Goal: Information Seeking & Learning: Compare options

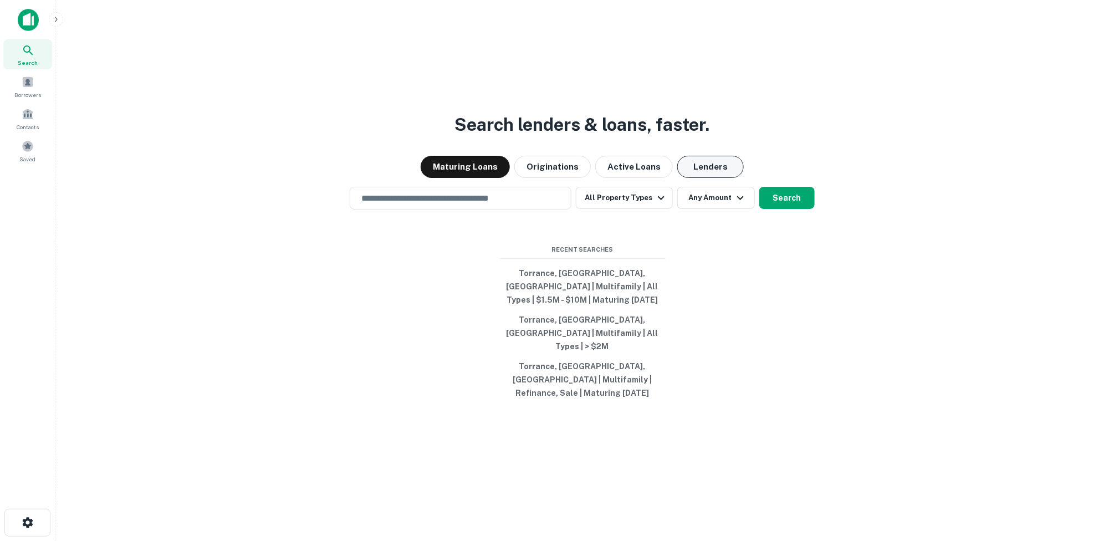
click at [697, 178] on button "Lenders" at bounding box center [710, 167] width 67 height 22
click at [658, 205] on icon "button" at bounding box center [661, 197] width 13 height 13
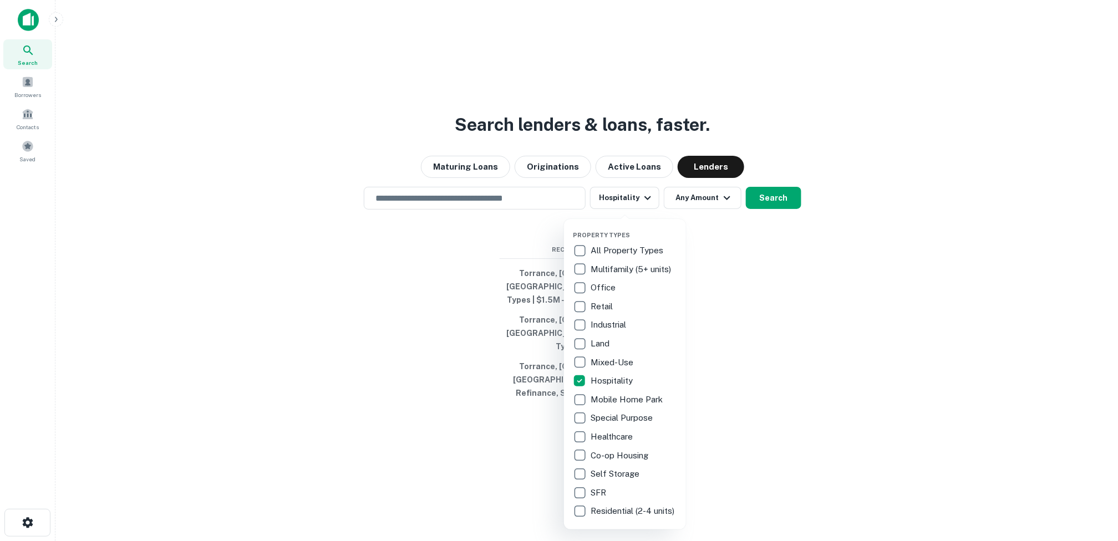
click at [725, 214] on div at bounding box center [559, 270] width 1118 height 541
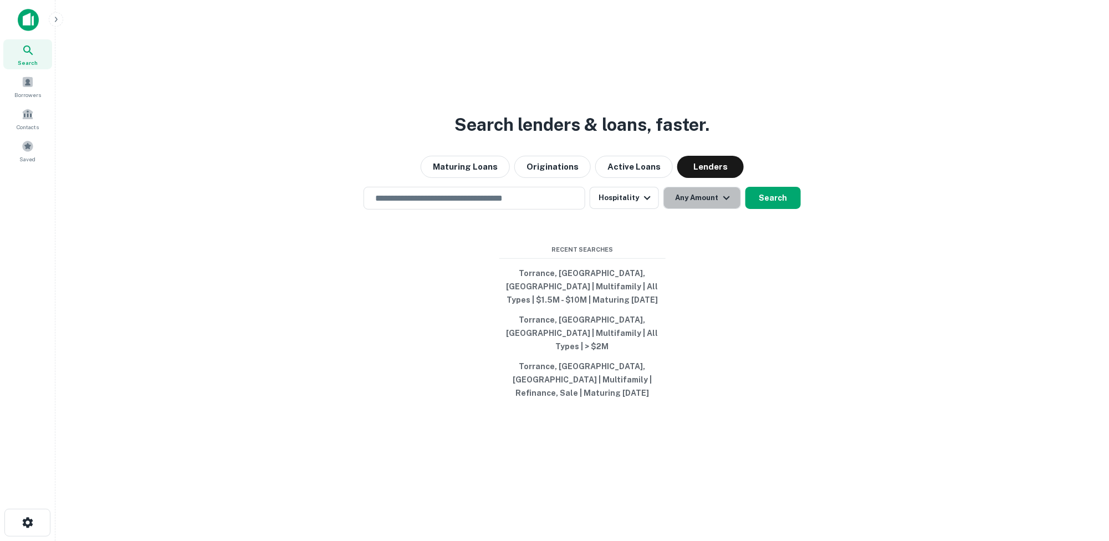
click at [725, 205] on icon "button" at bounding box center [726, 197] width 13 height 13
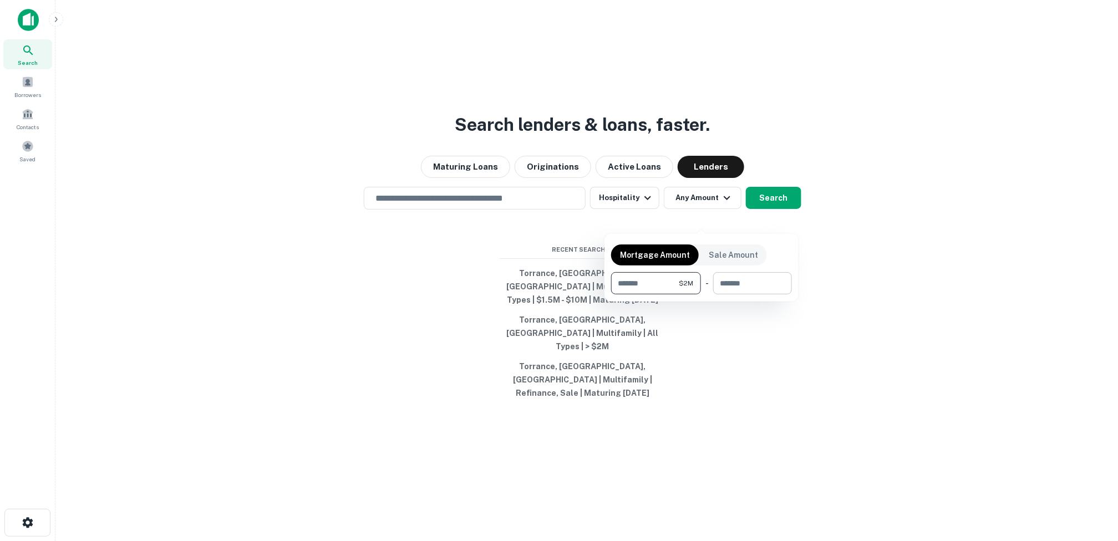
type input "*******"
click at [749, 289] on input "number" at bounding box center [748, 283] width 71 height 22
type input "********"
click at [830, 337] on div at bounding box center [559, 270] width 1118 height 541
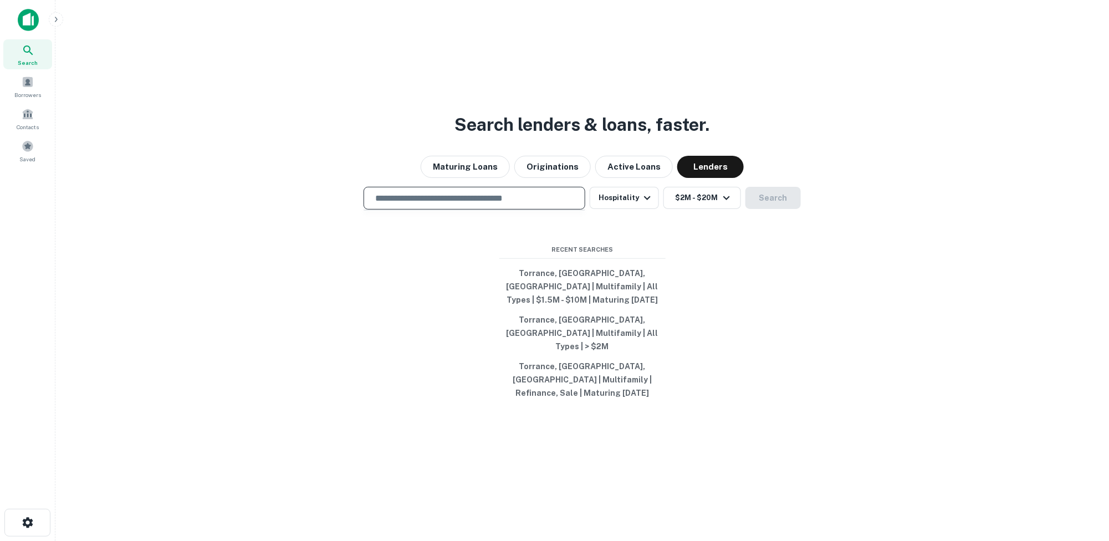
click at [431, 205] on input "text" at bounding box center [475, 198] width 212 height 13
type input "**********"
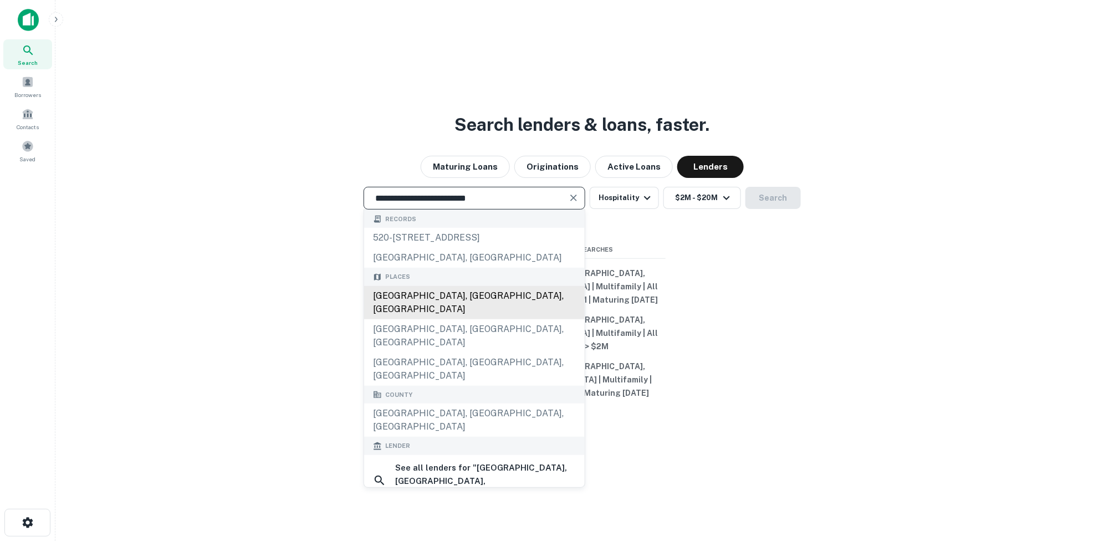
click at [475, 314] on div "[GEOGRAPHIC_DATA], [GEOGRAPHIC_DATA], [GEOGRAPHIC_DATA]" at bounding box center [474, 302] width 221 height 33
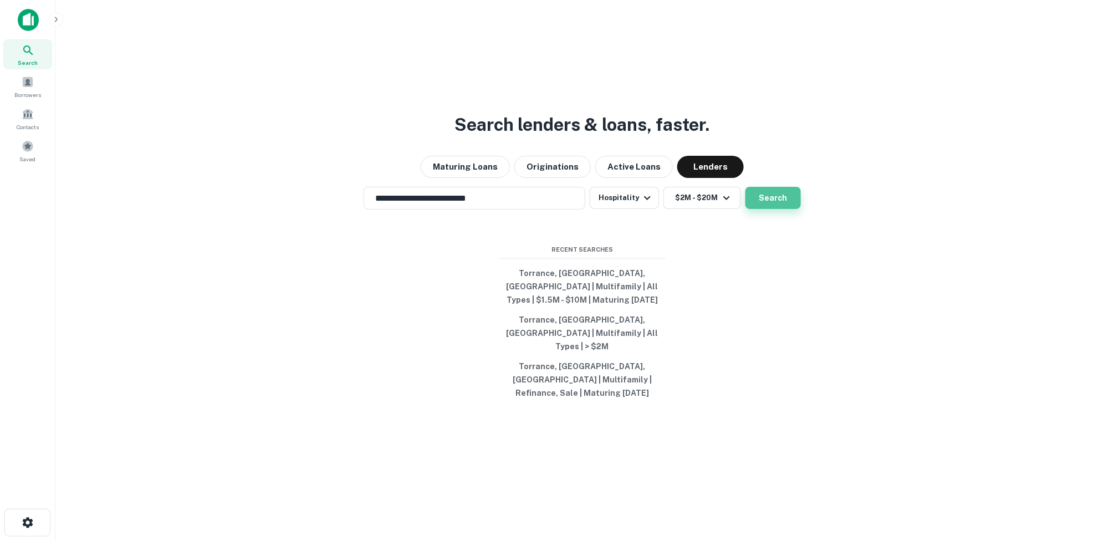
click at [774, 209] on button "Search" at bounding box center [773, 198] width 55 height 22
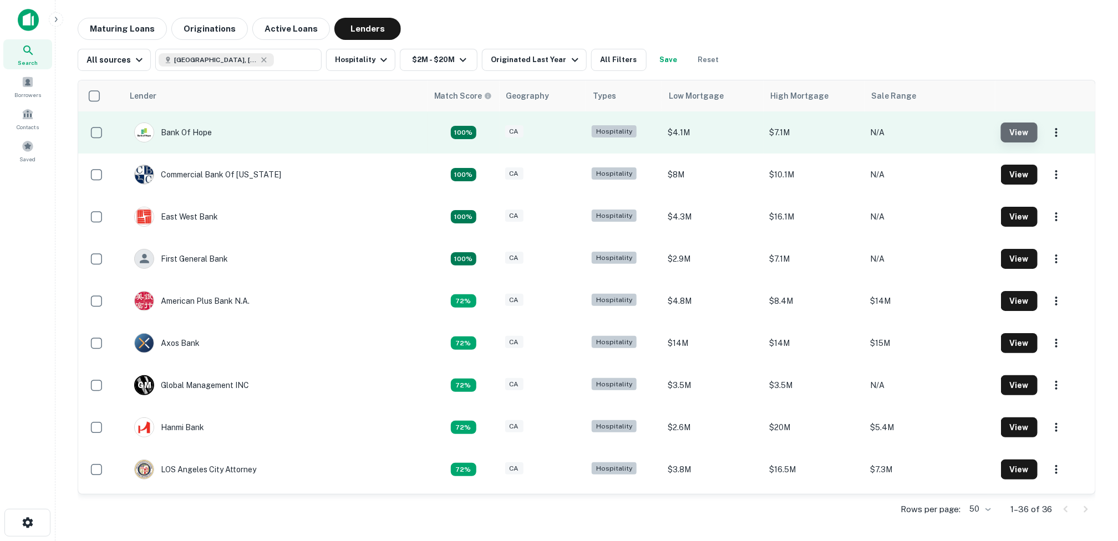
click at [1008, 132] on button "View" at bounding box center [1019, 133] width 37 height 20
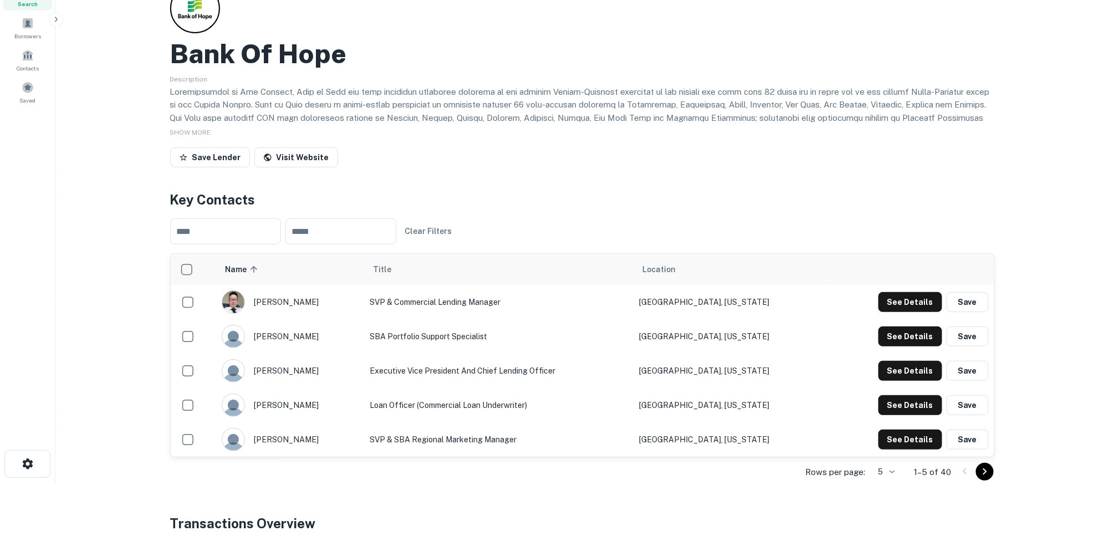
scroll to position [111, 0]
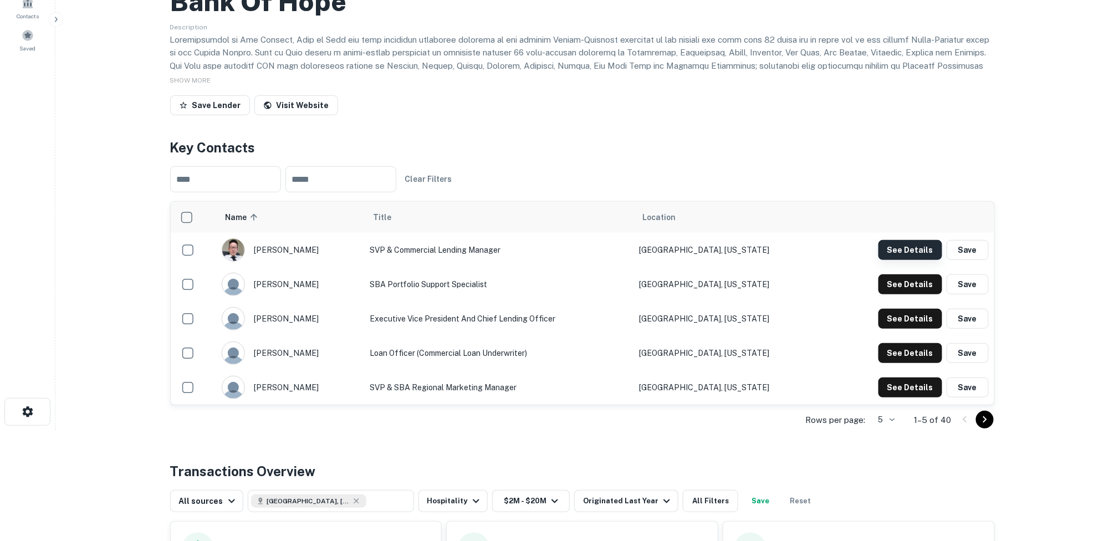
click at [901, 244] on button "See Details" at bounding box center [911, 250] width 64 height 20
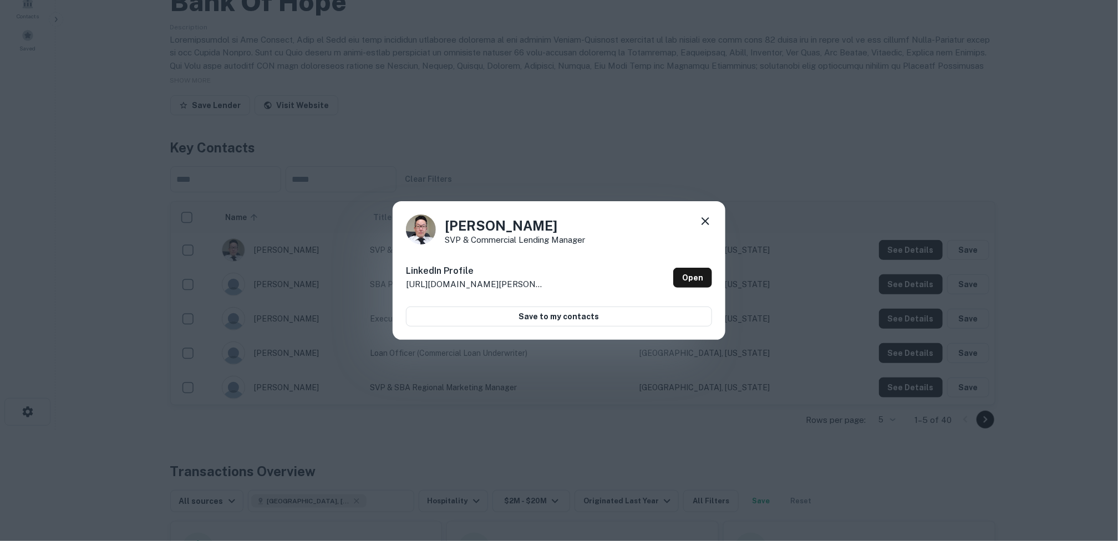
click at [704, 217] on icon at bounding box center [705, 221] width 13 height 13
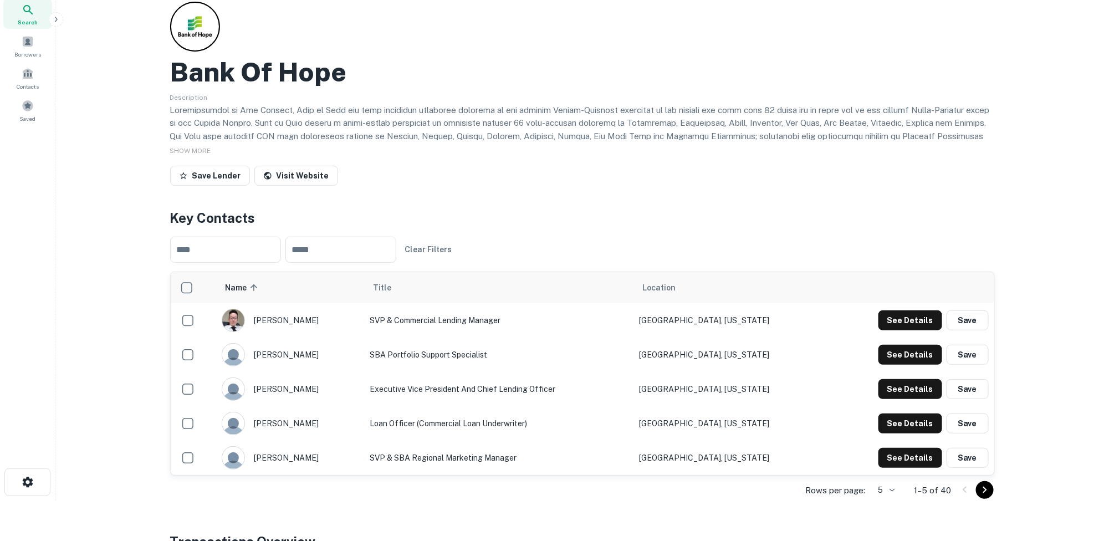
scroll to position [0, 0]
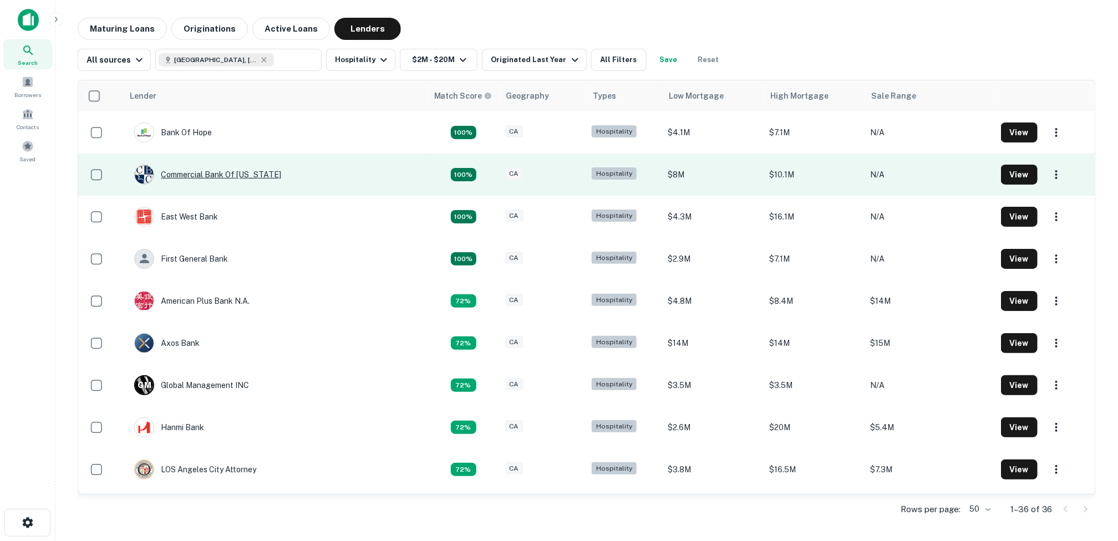
click at [252, 174] on div "Commercial Bank Of [US_STATE]" at bounding box center [207, 175] width 147 height 20
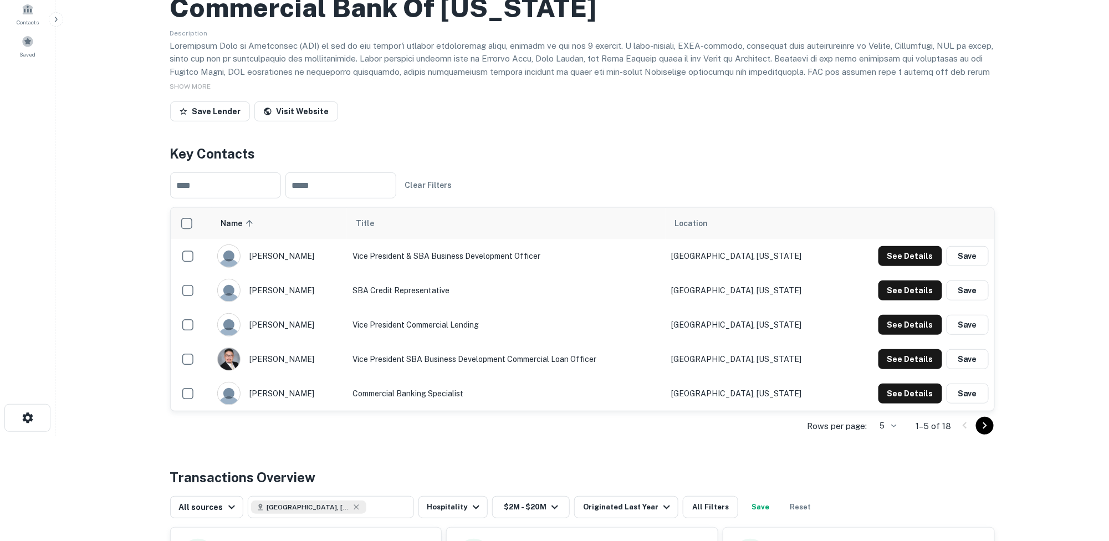
scroll to position [111, 0]
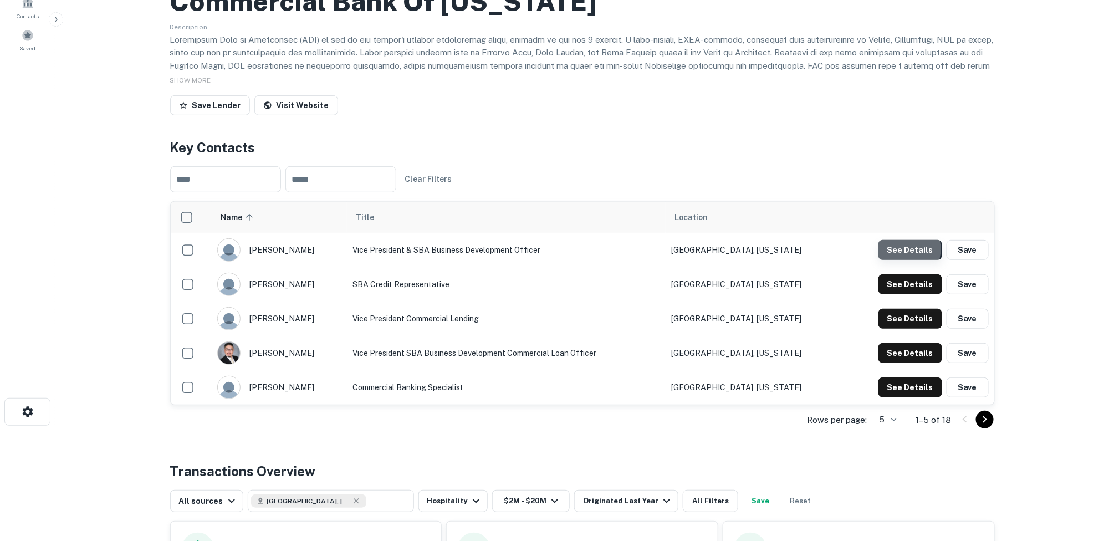
click at [903, 249] on button "See Details" at bounding box center [911, 250] width 64 height 20
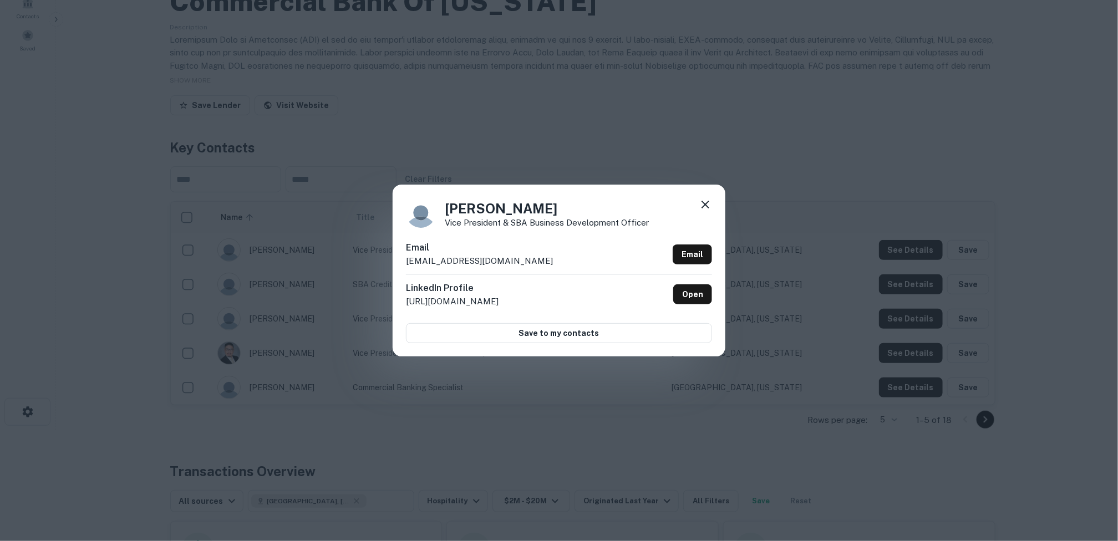
click at [706, 206] on icon at bounding box center [705, 205] width 8 height 8
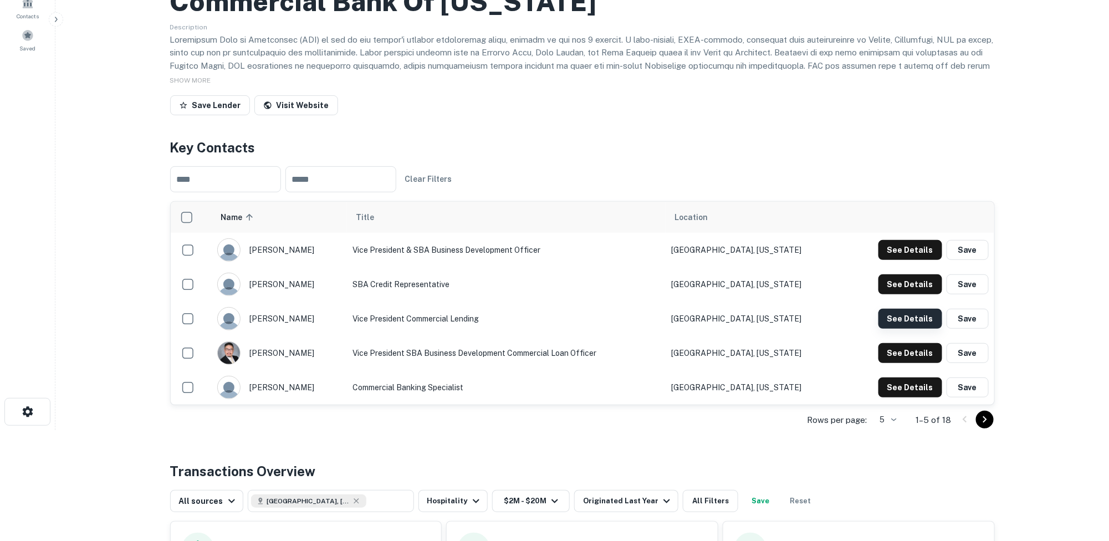
click at [890, 322] on button "See Details" at bounding box center [911, 319] width 64 height 20
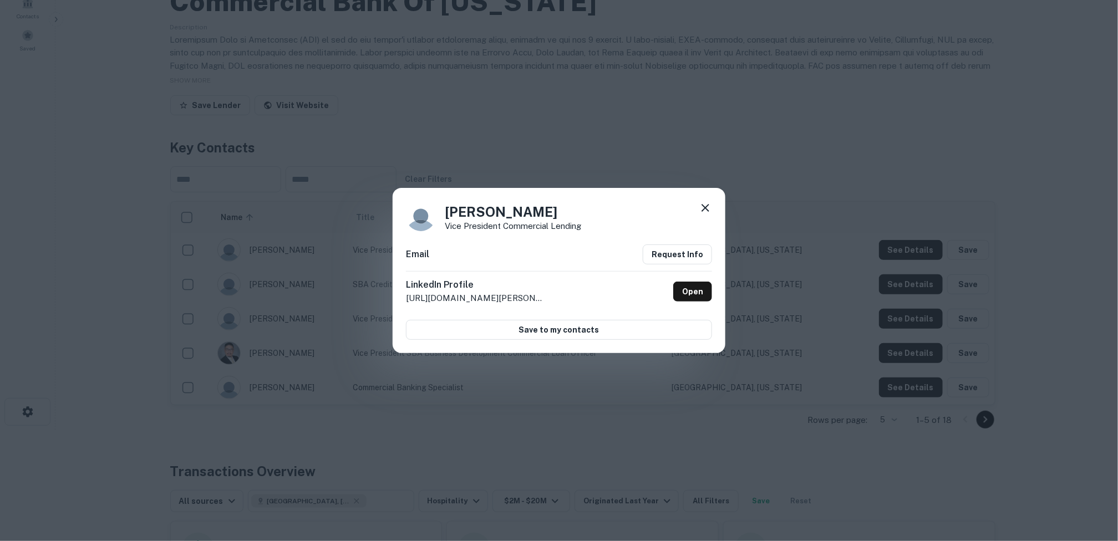
click at [705, 206] on icon at bounding box center [705, 207] width 13 height 13
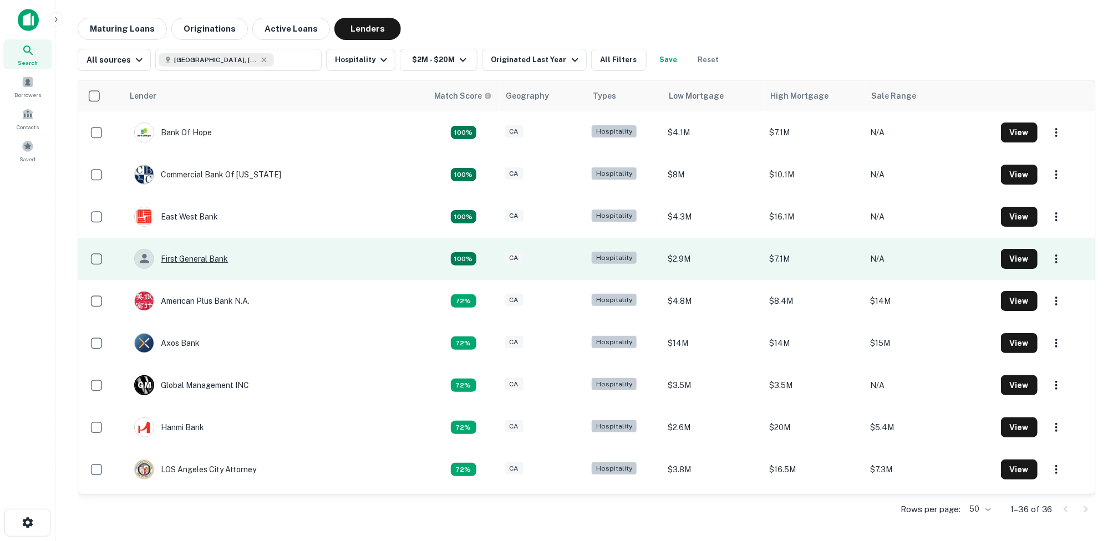
click at [202, 256] on div "First General Bank" at bounding box center [181, 259] width 94 height 20
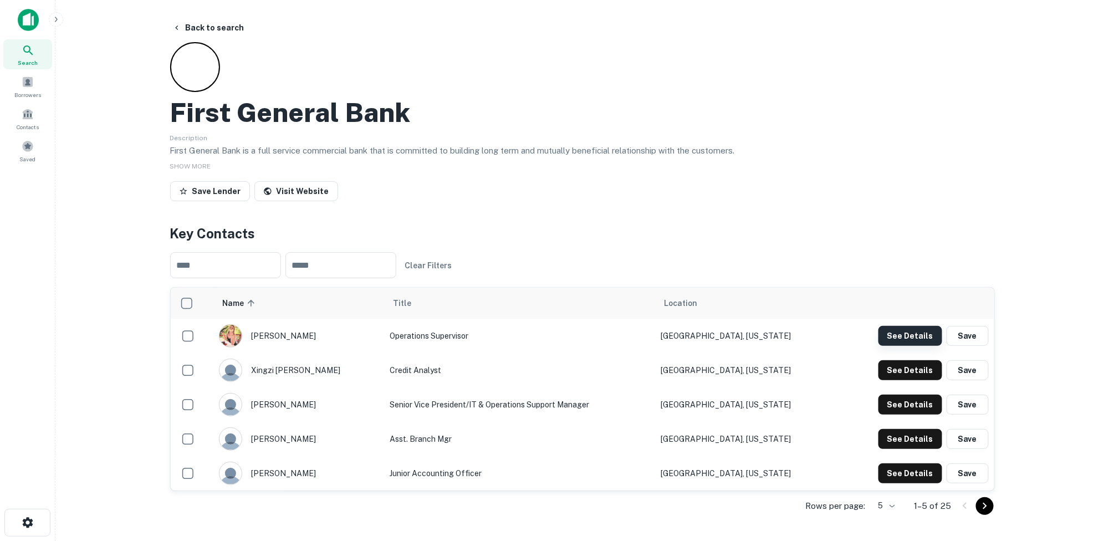
click at [913, 337] on button "See Details" at bounding box center [911, 336] width 64 height 20
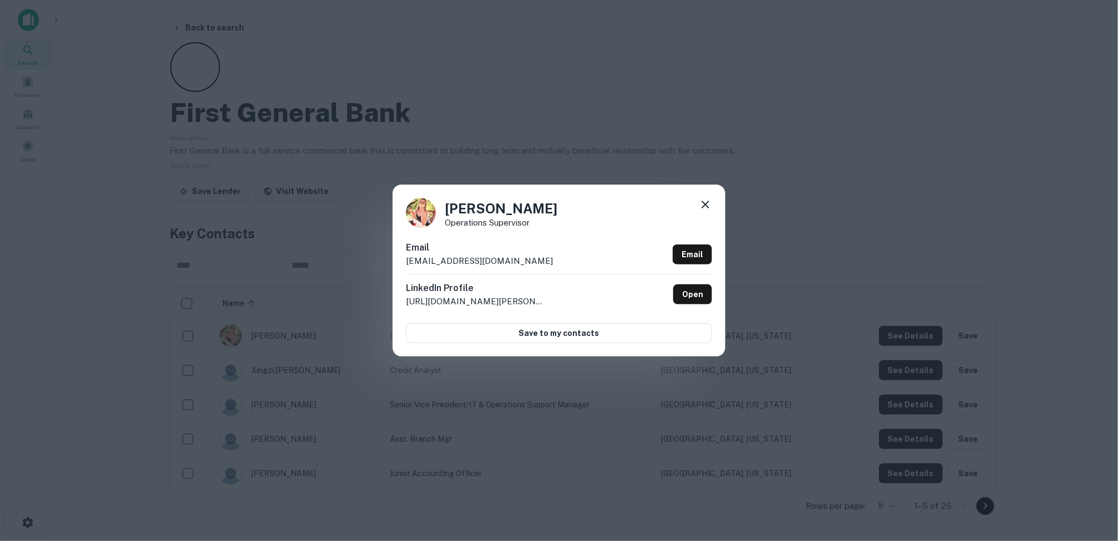
click at [704, 205] on icon at bounding box center [705, 205] width 8 height 8
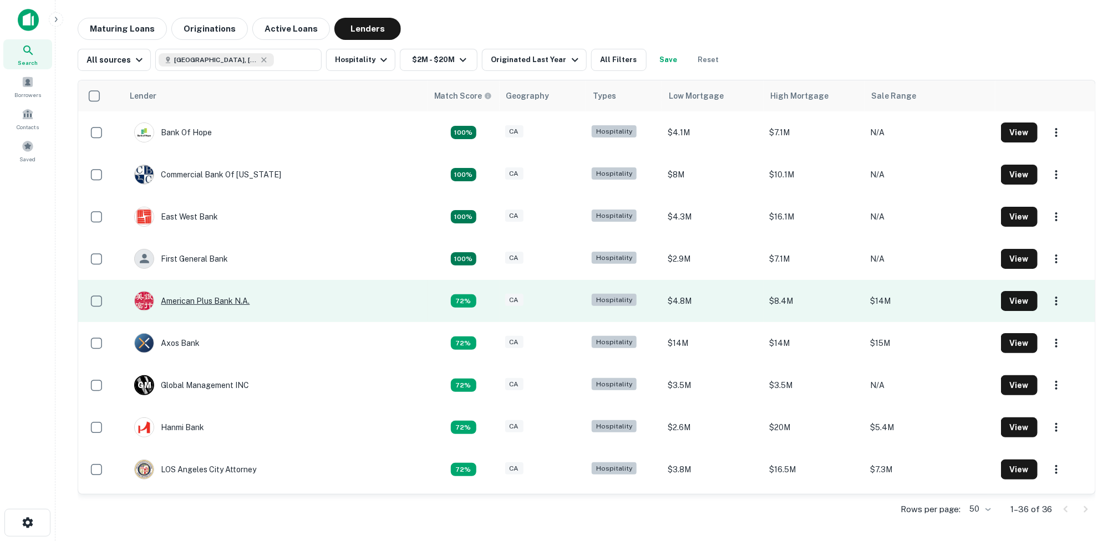
click at [226, 299] on div "American Plus Bank N.a." at bounding box center [191, 301] width 115 height 20
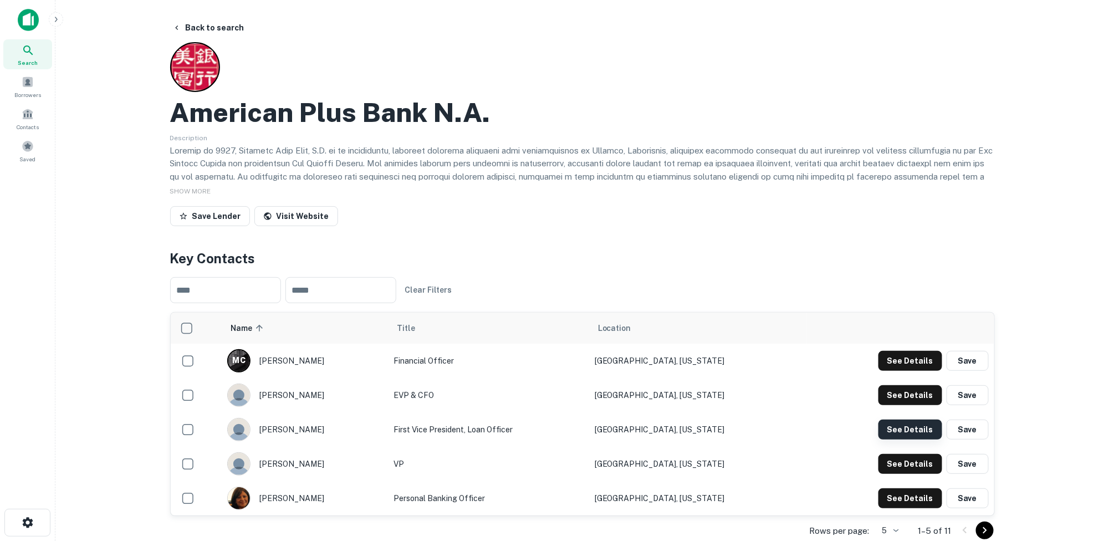
click at [903, 427] on button "See Details" at bounding box center [911, 430] width 64 height 20
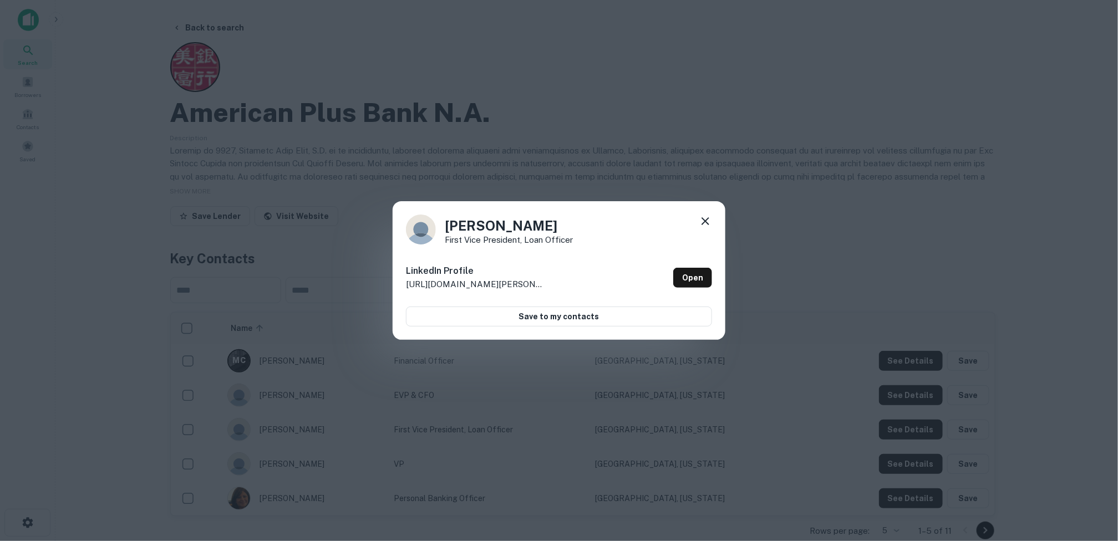
click at [703, 218] on icon at bounding box center [705, 221] width 13 height 13
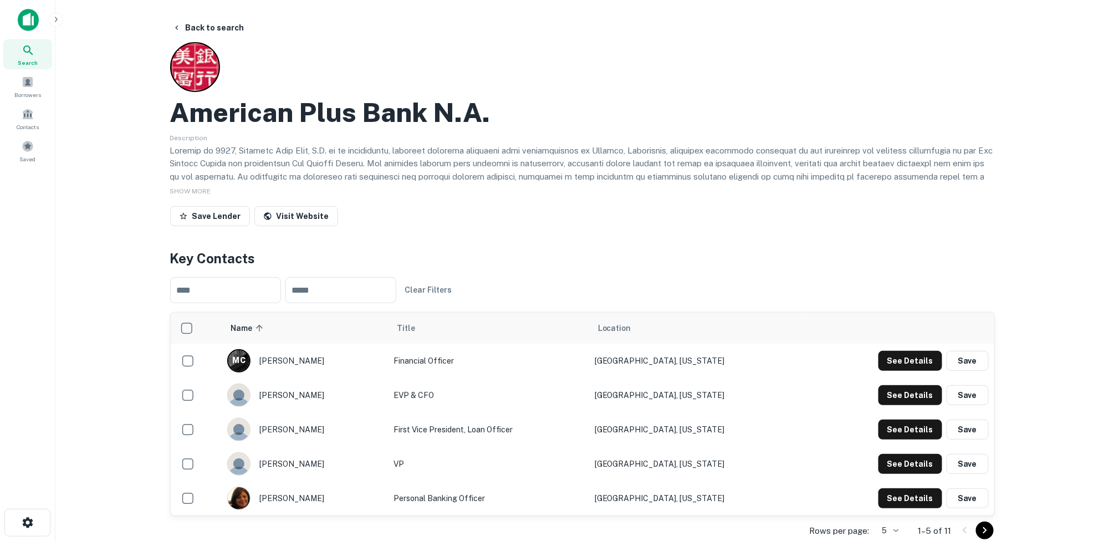
click at [248, 431] on img "scrollable content" at bounding box center [239, 430] width 22 height 22
click at [905, 428] on button "See Details" at bounding box center [911, 430] width 64 height 20
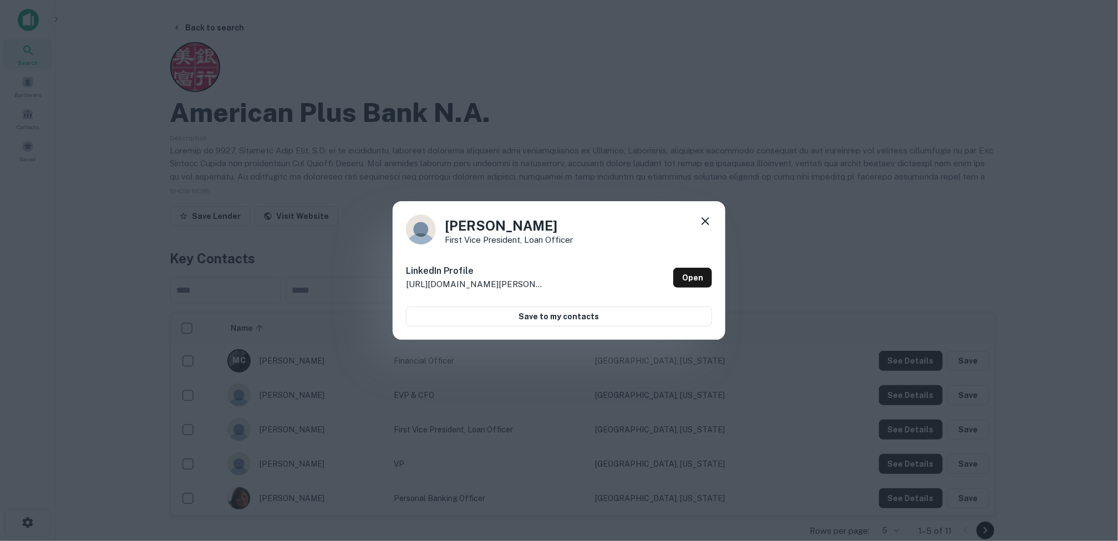
click at [711, 222] on icon at bounding box center [705, 221] width 13 height 13
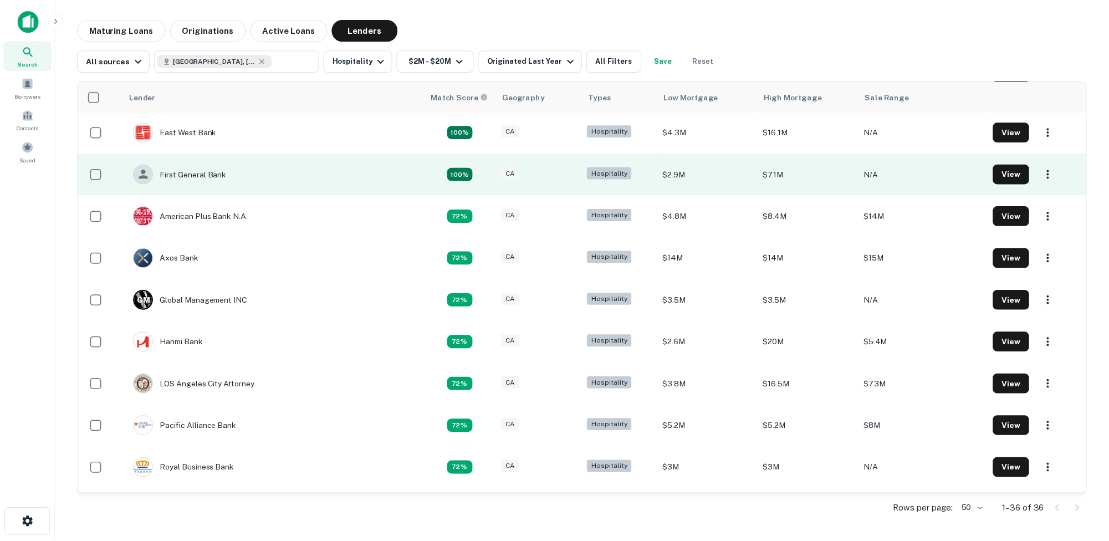
scroll to position [111, 0]
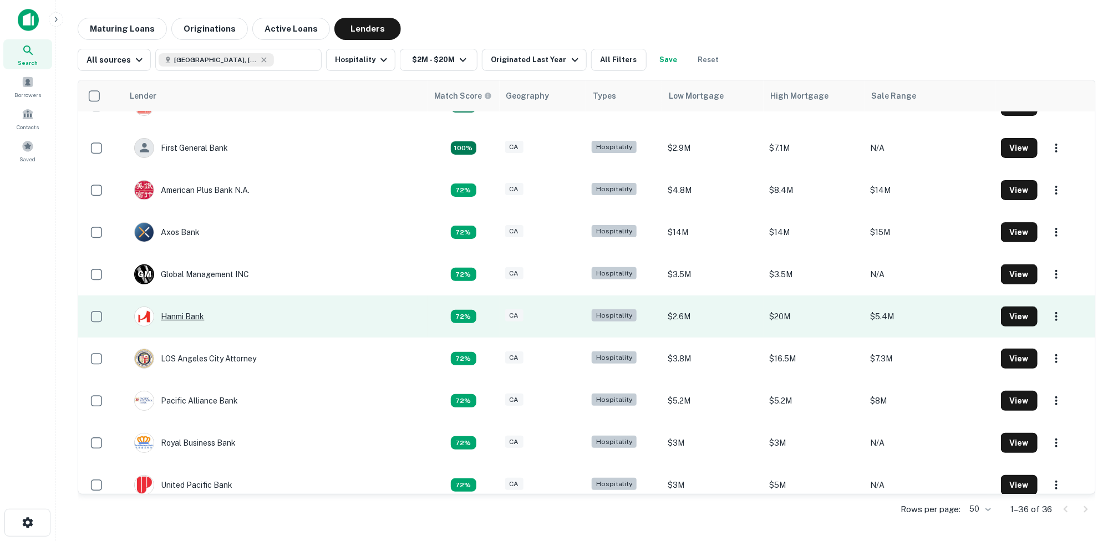
click at [195, 318] on div "Hanmi Bank" at bounding box center [169, 317] width 70 height 20
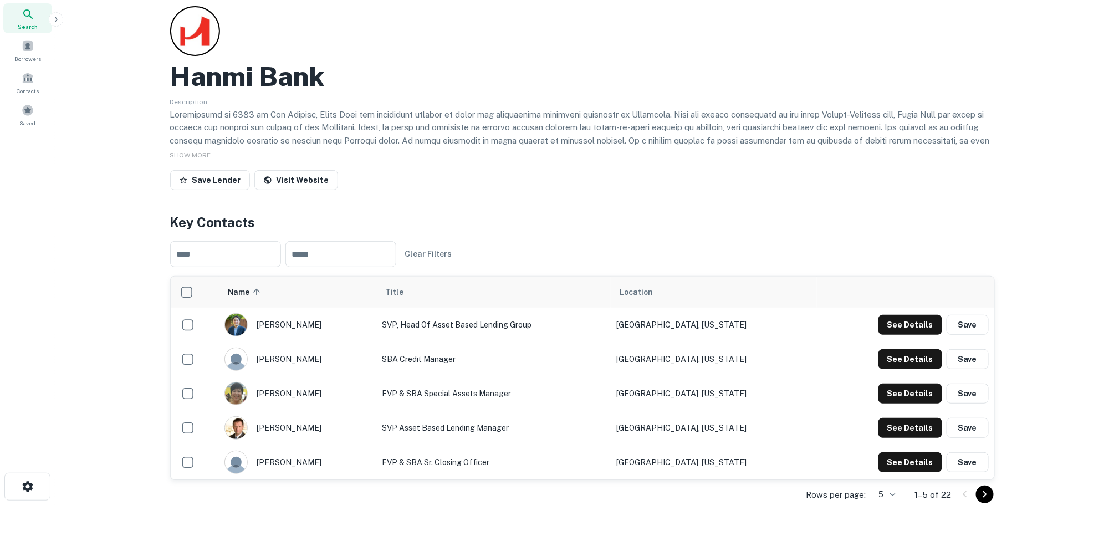
scroll to position [55, 0]
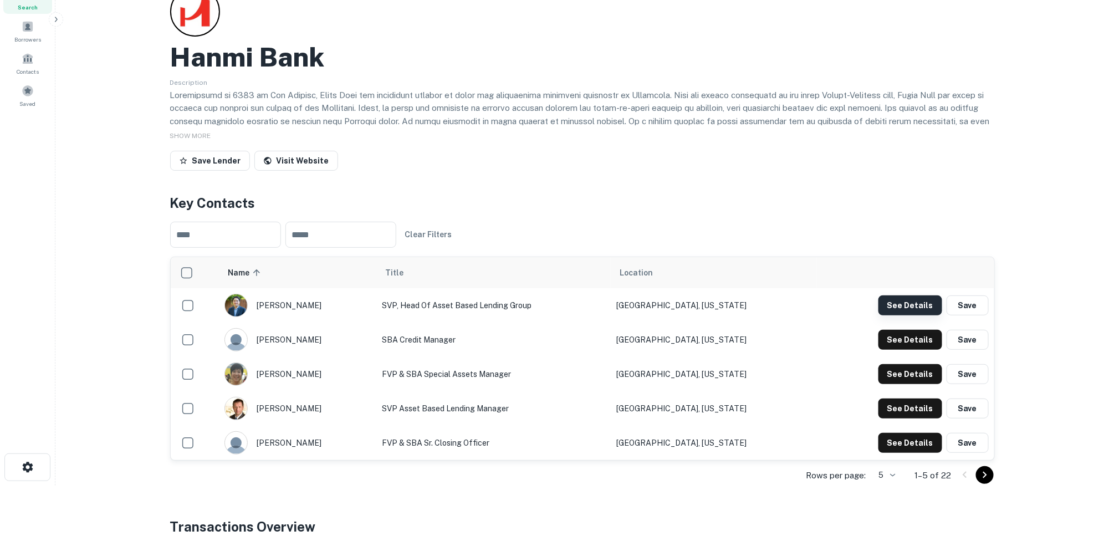
click at [920, 302] on button "See Details" at bounding box center [911, 305] width 64 height 20
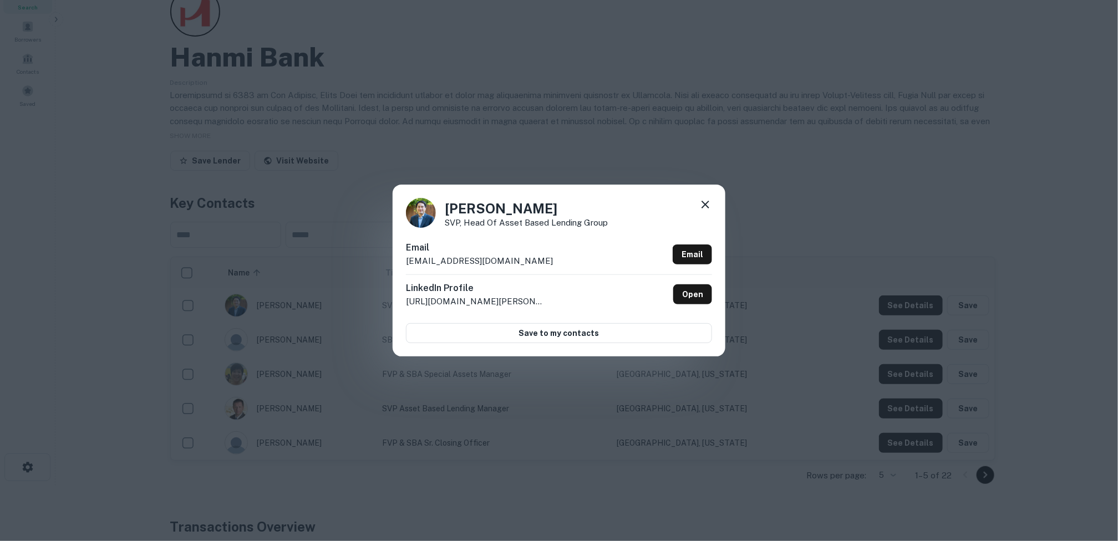
click at [708, 201] on icon at bounding box center [705, 205] width 8 height 8
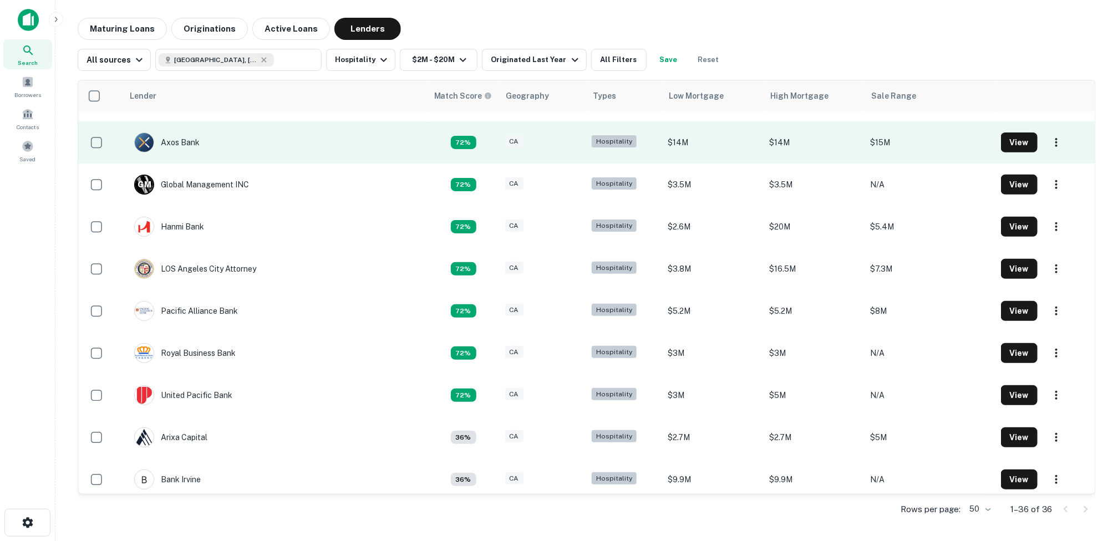
scroll to position [222, 0]
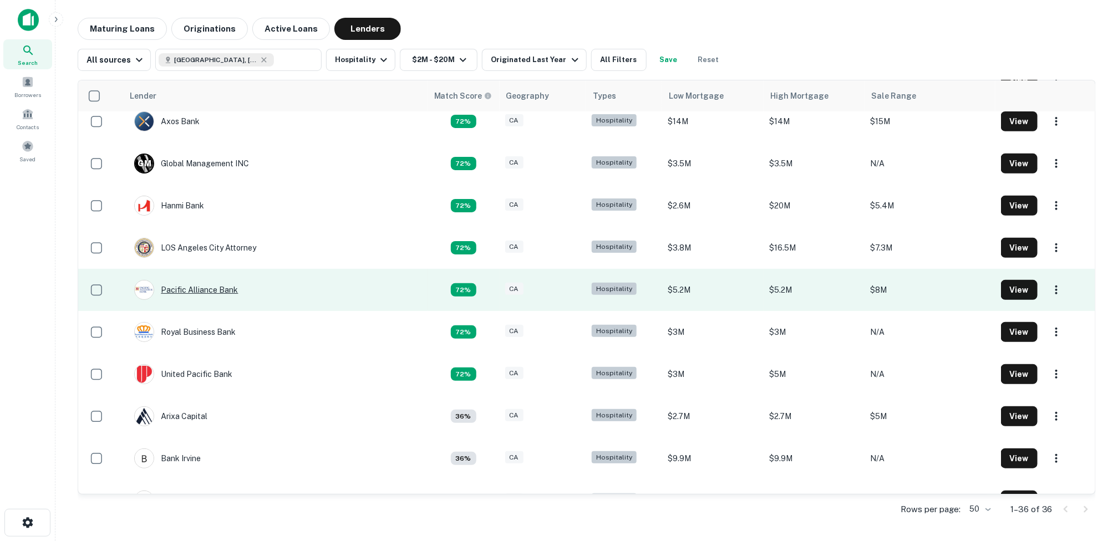
click at [203, 288] on div "Pacific Alliance Bank" at bounding box center [186, 290] width 104 height 20
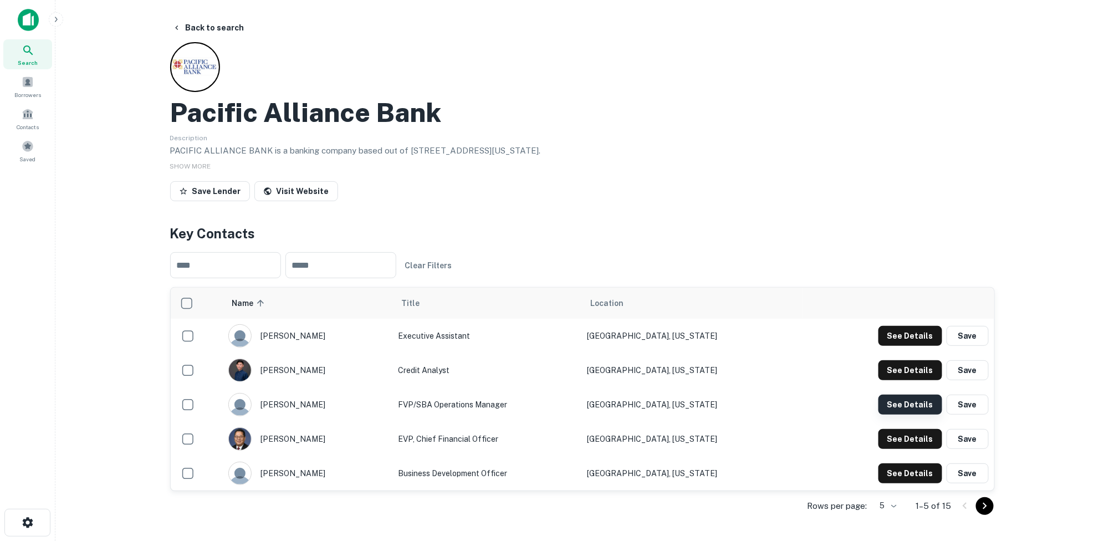
click at [914, 399] on button "See Details" at bounding box center [911, 405] width 64 height 20
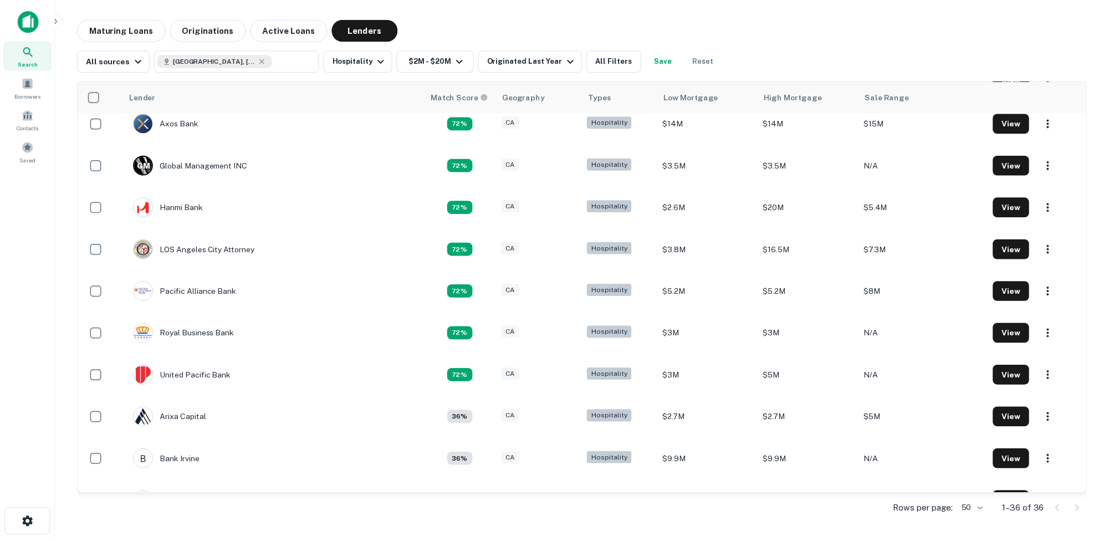
scroll to position [222, 0]
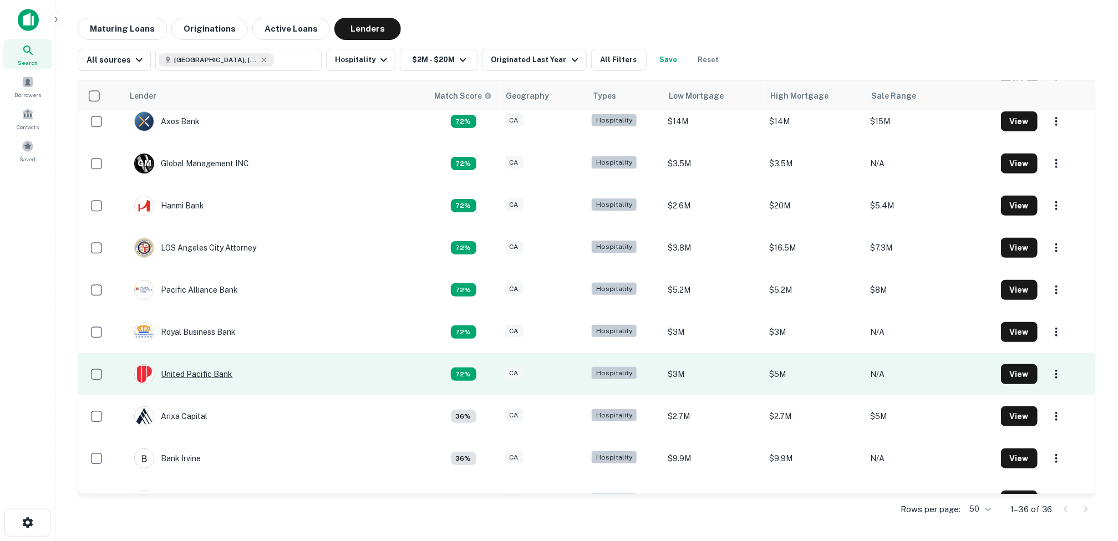
click at [220, 370] on div "United Pacific Bank" at bounding box center [183, 374] width 98 height 20
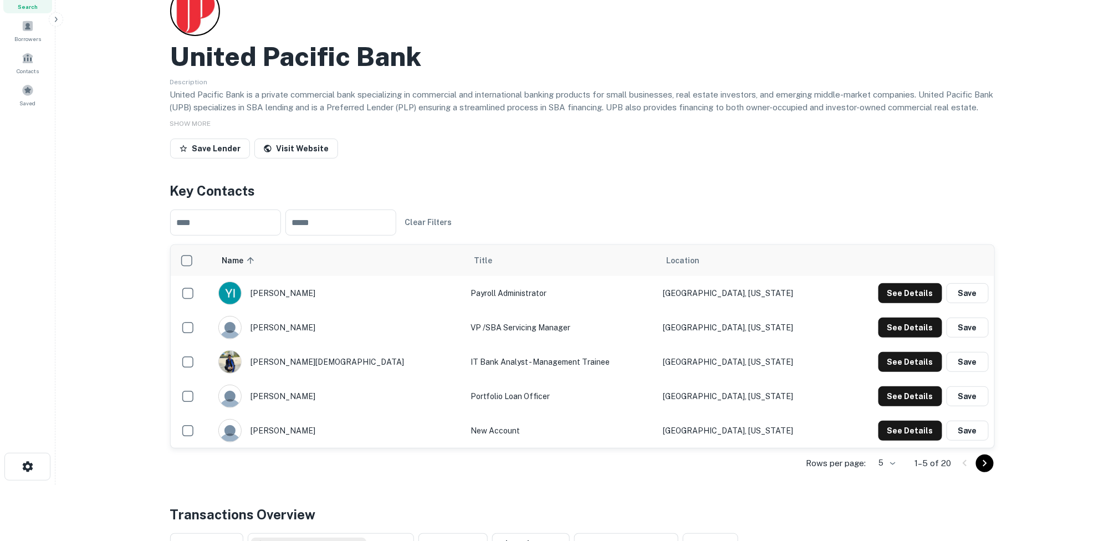
scroll to position [111, 0]
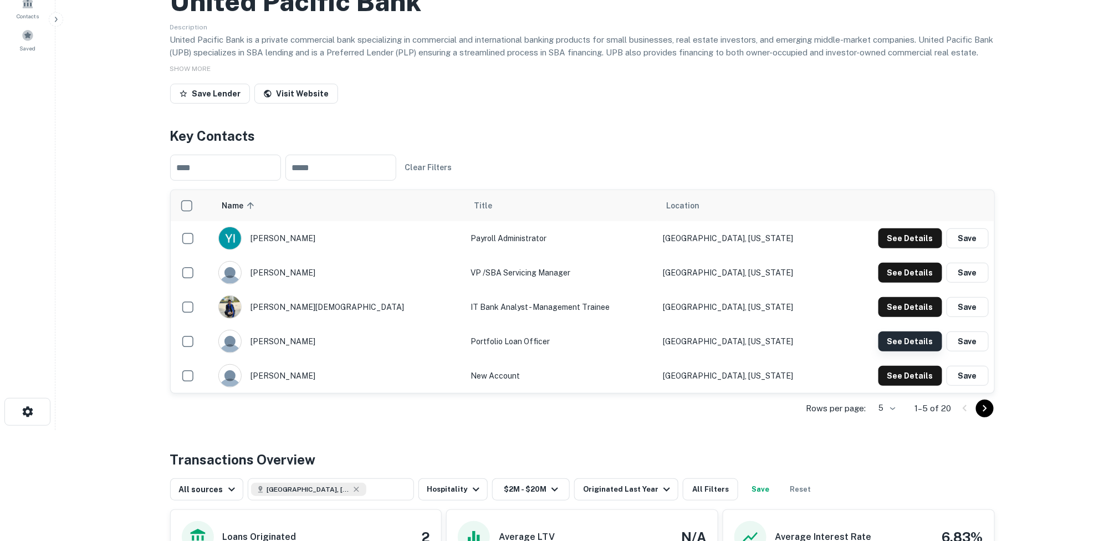
click at [914, 350] on button "See Details" at bounding box center [911, 342] width 64 height 20
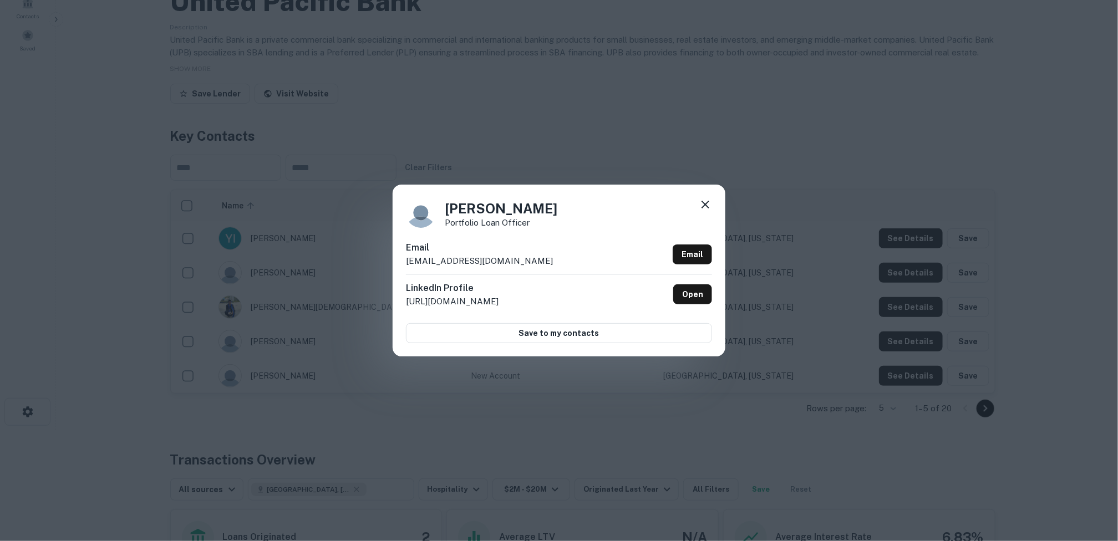
click at [703, 202] on icon at bounding box center [705, 205] width 8 height 8
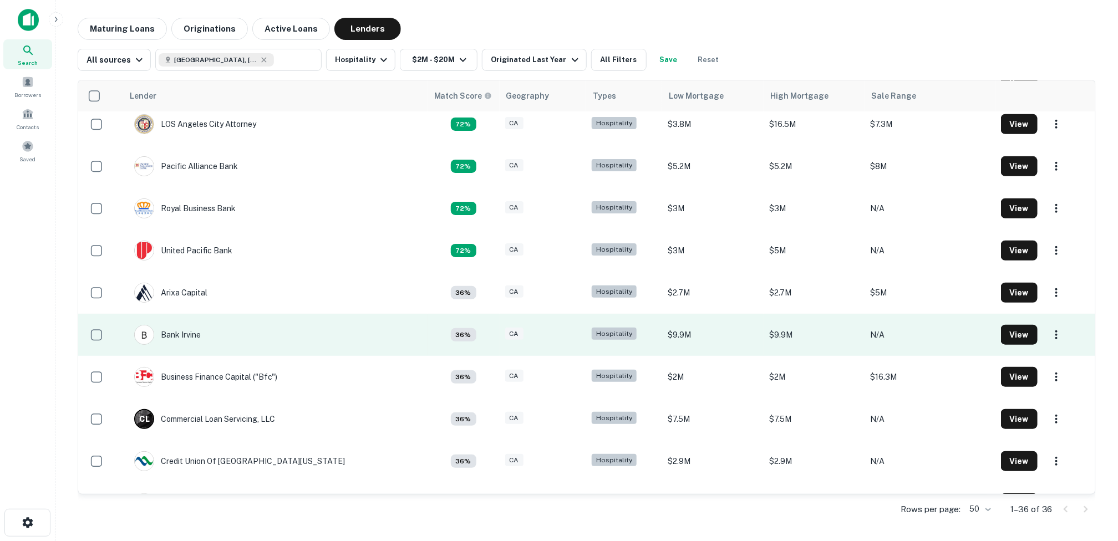
scroll to position [388, 0]
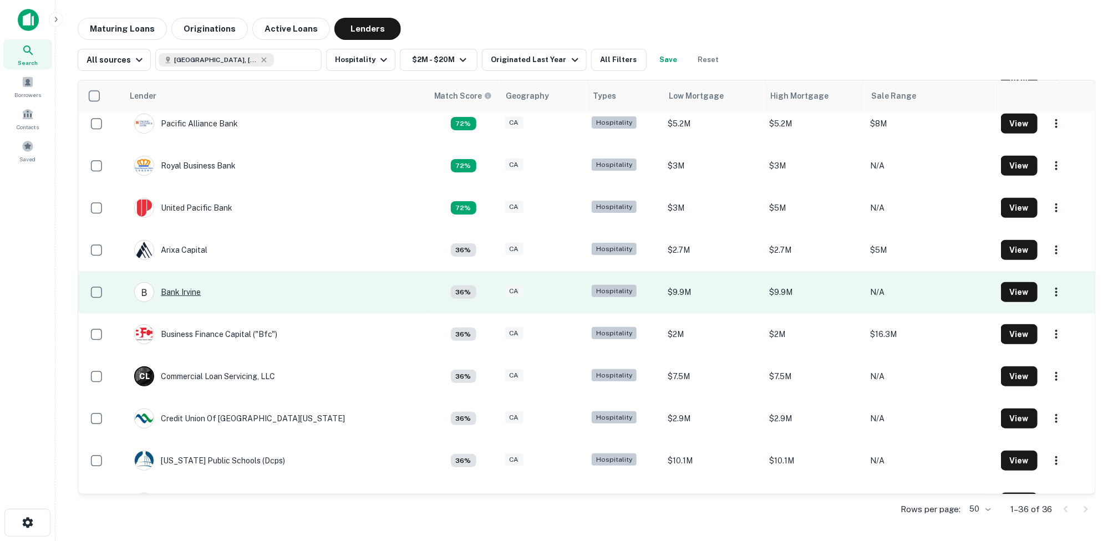
click at [193, 290] on div "Bank Irvine" at bounding box center [167, 292] width 67 height 20
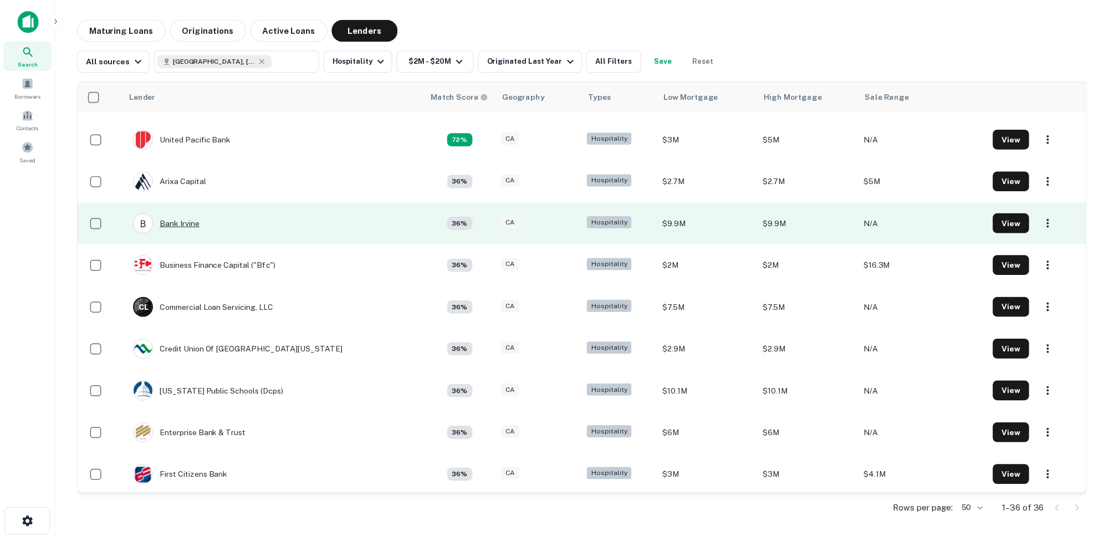
scroll to position [499, 0]
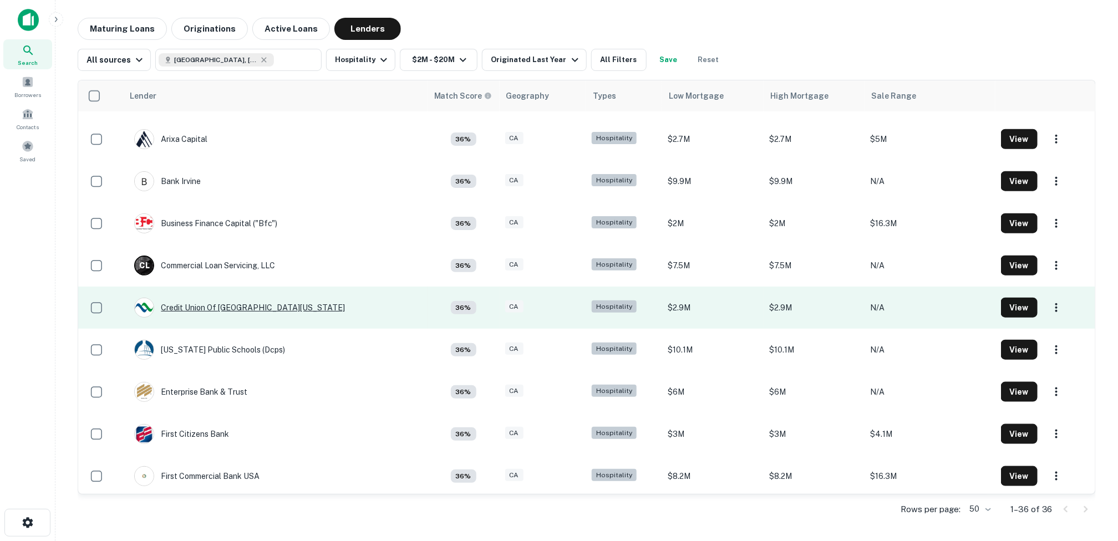
click at [234, 304] on div "Credit Union Of [GEOGRAPHIC_DATA][US_STATE]" at bounding box center [239, 308] width 211 height 20
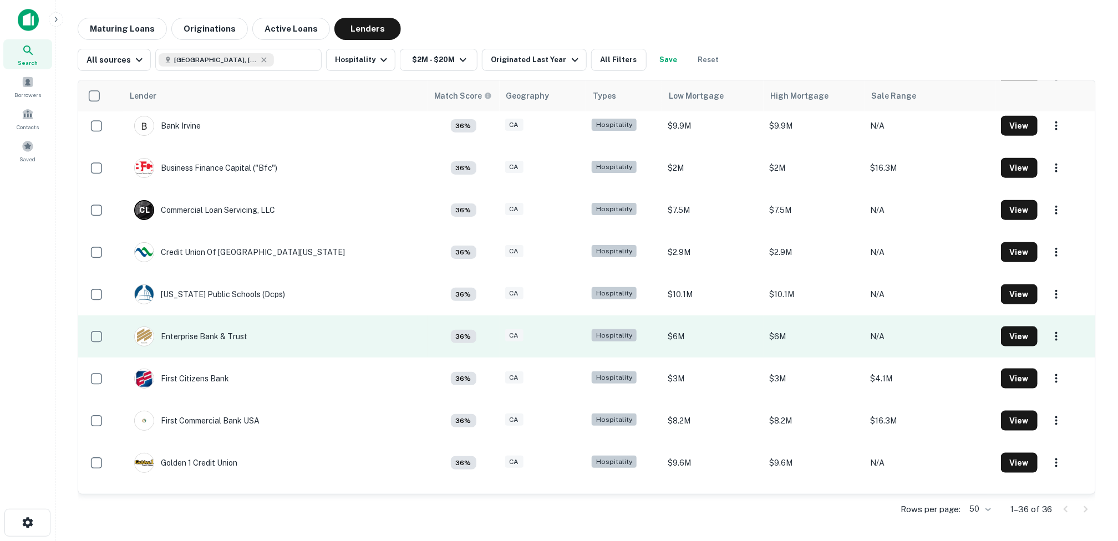
scroll to position [610, 0]
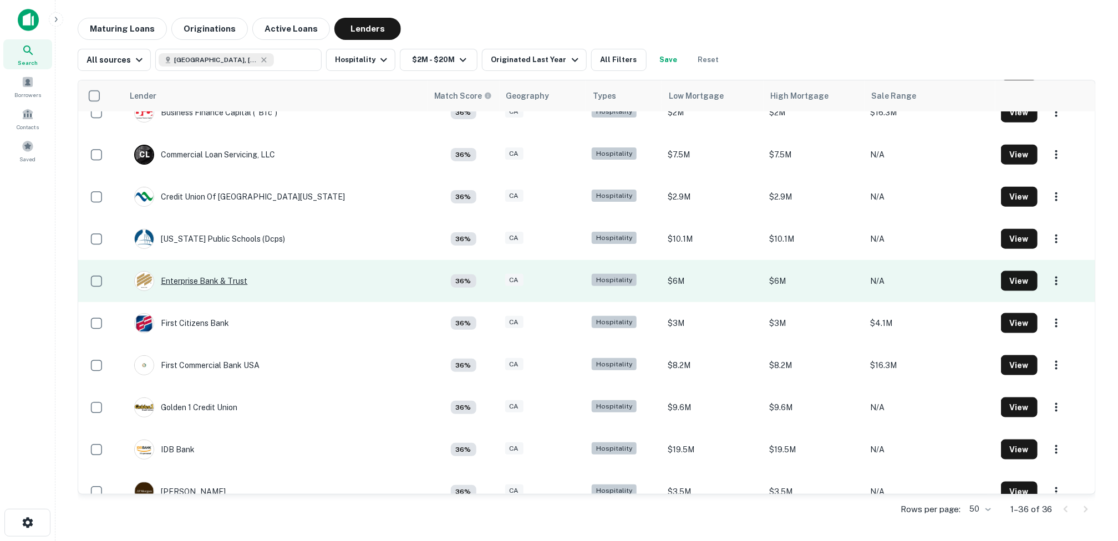
click at [198, 282] on div "Enterprise Bank & Trust" at bounding box center [190, 281] width 113 height 20
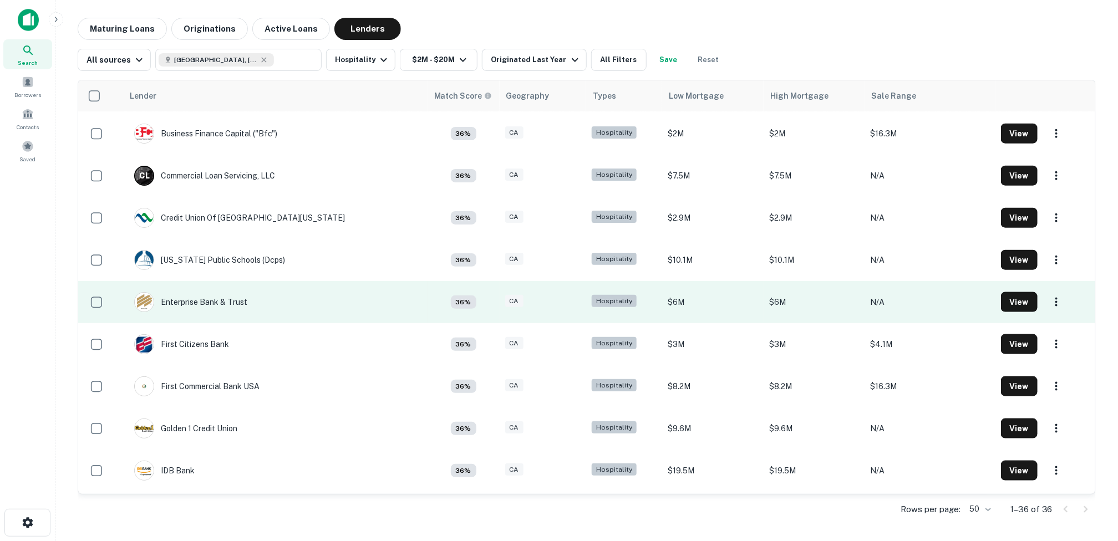
scroll to position [554, 0]
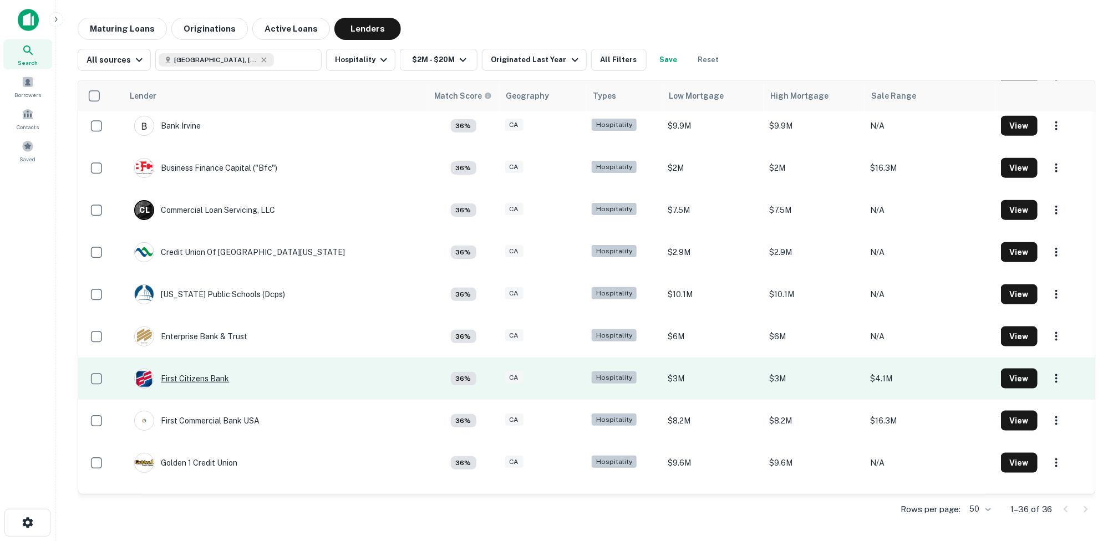
click at [200, 380] on div "First Citizens Bank" at bounding box center [181, 379] width 95 height 20
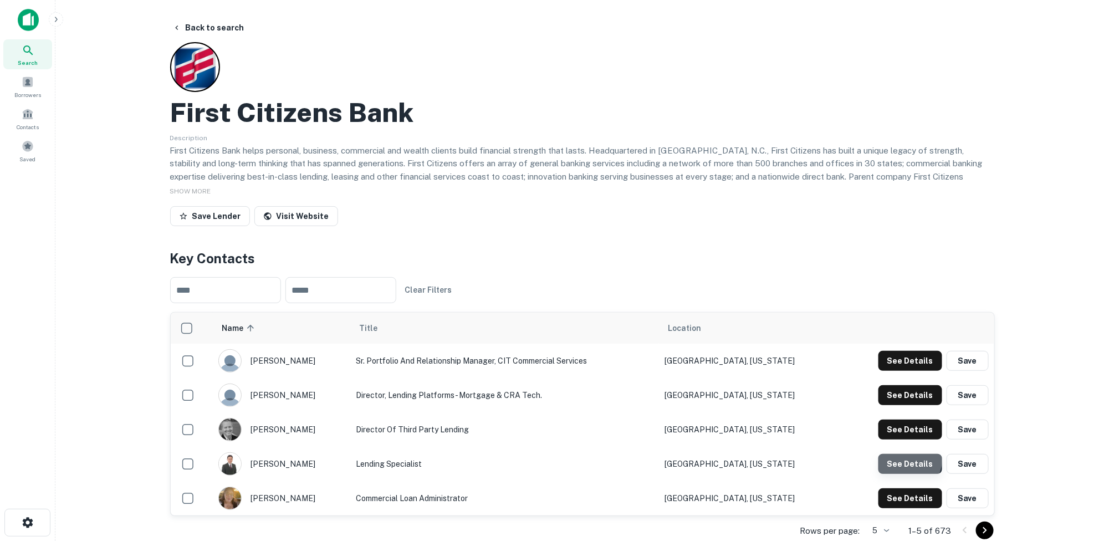
click at [895, 456] on button "See Details" at bounding box center [911, 464] width 64 height 20
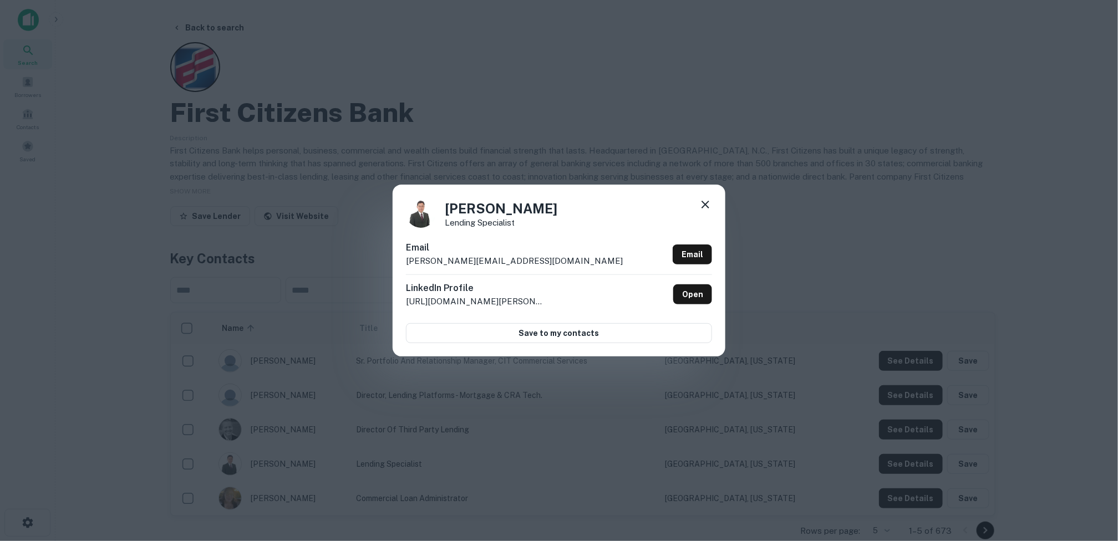
click at [705, 202] on icon at bounding box center [705, 204] width 13 height 13
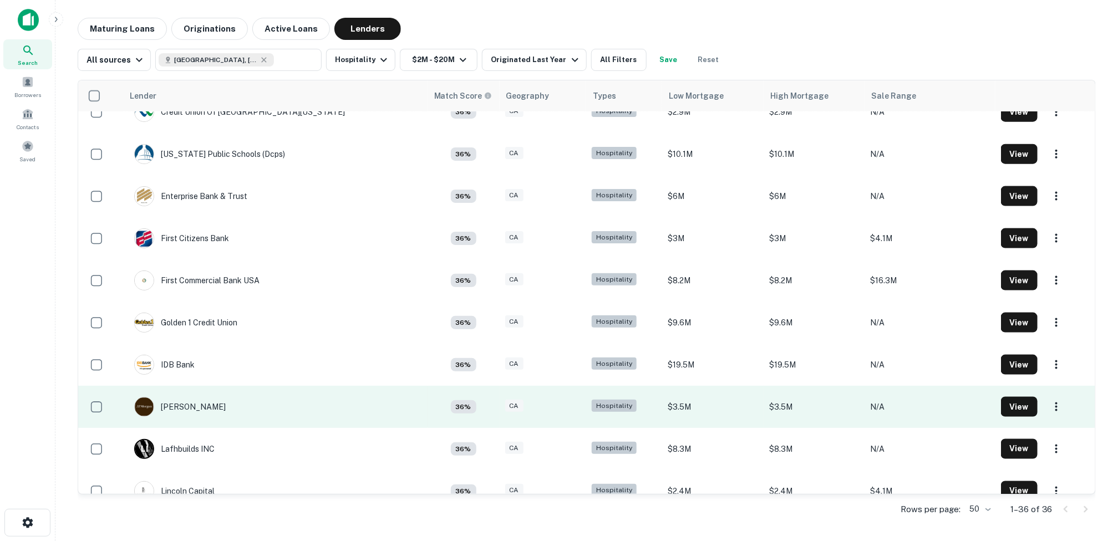
scroll to position [721, 0]
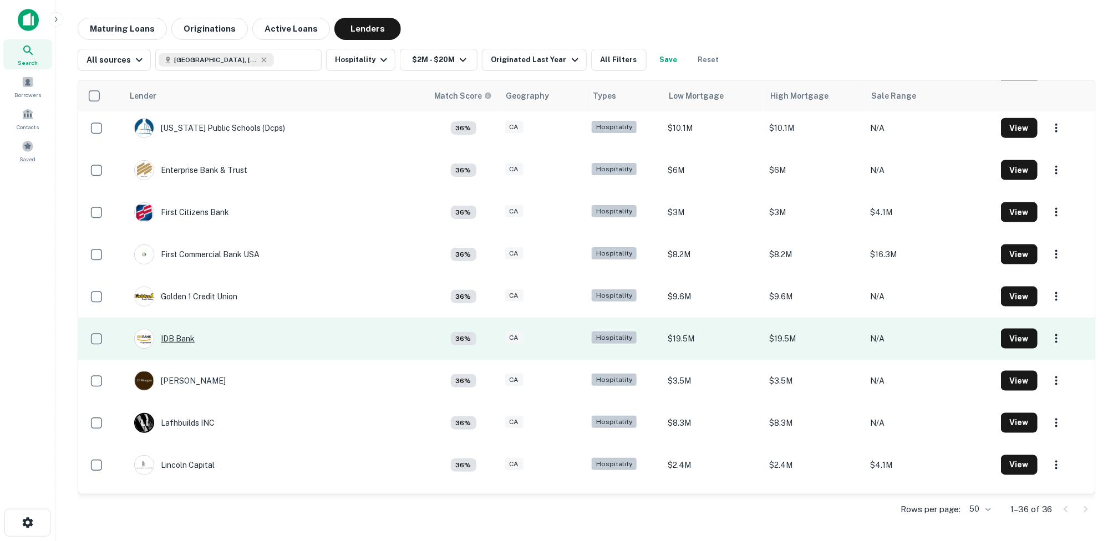
click at [178, 334] on div "IDB Bank" at bounding box center [164, 339] width 60 height 20
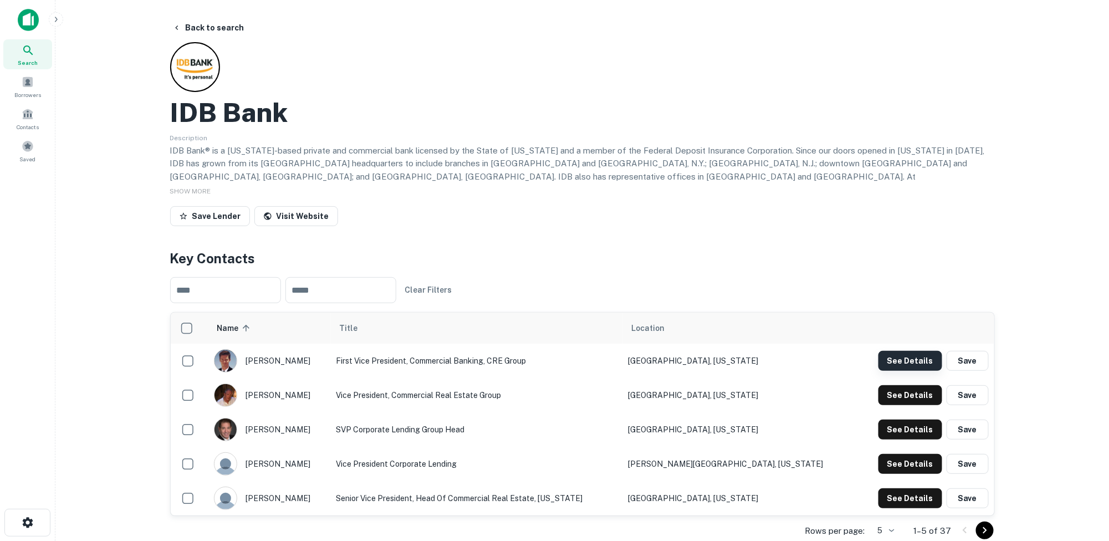
click at [909, 360] on button "See Details" at bounding box center [911, 361] width 64 height 20
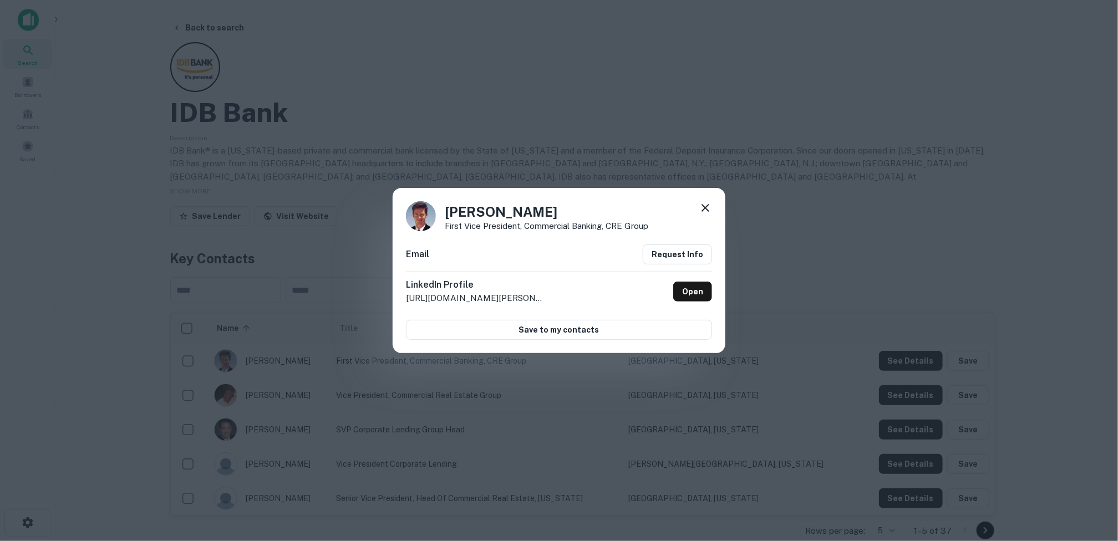
click at [702, 205] on icon at bounding box center [705, 208] width 8 height 8
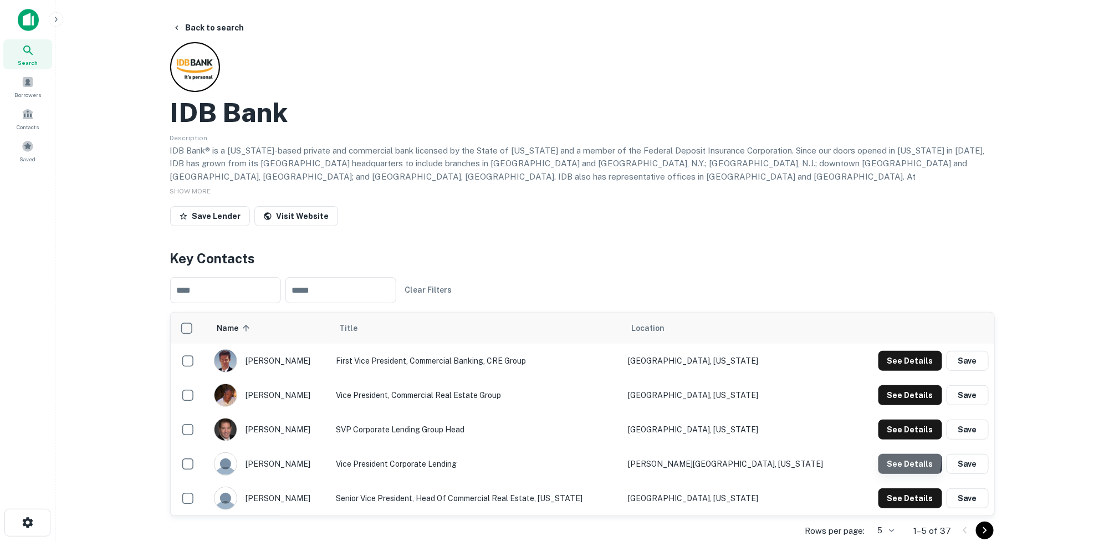
click at [889, 460] on button "See Details" at bounding box center [911, 464] width 64 height 20
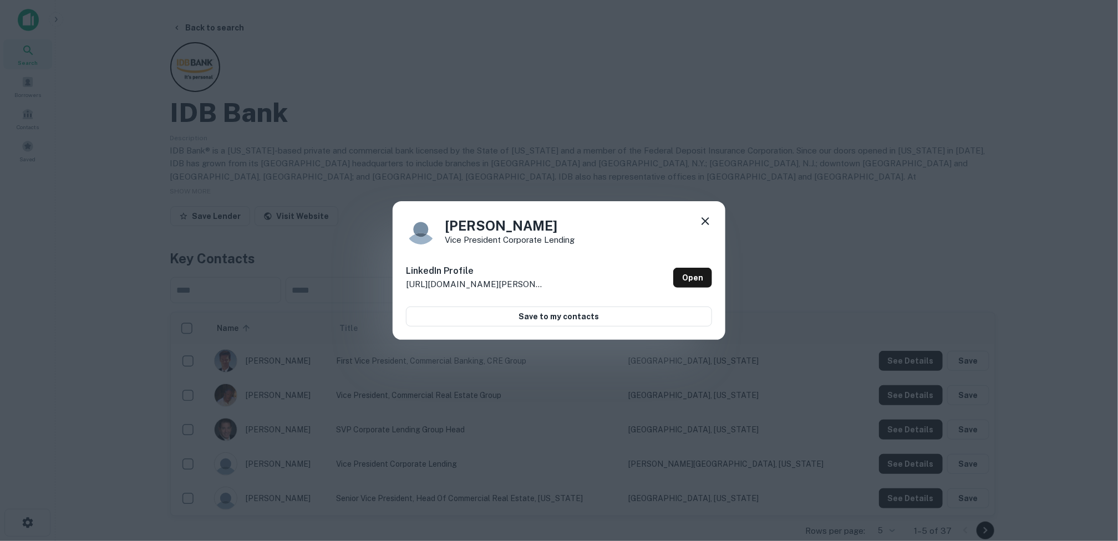
click at [704, 218] on icon at bounding box center [705, 221] width 13 height 13
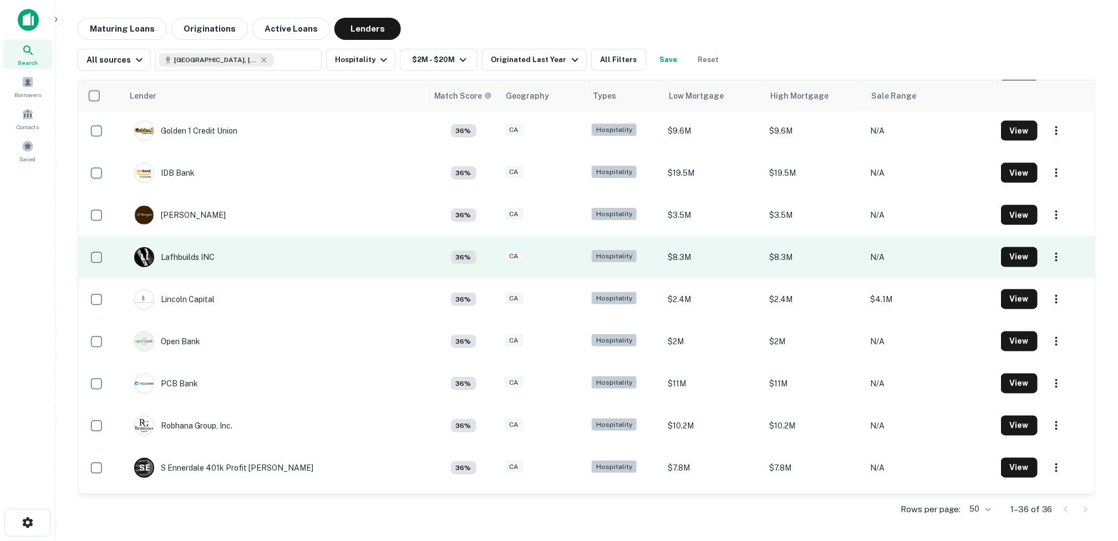
scroll to position [887, 0]
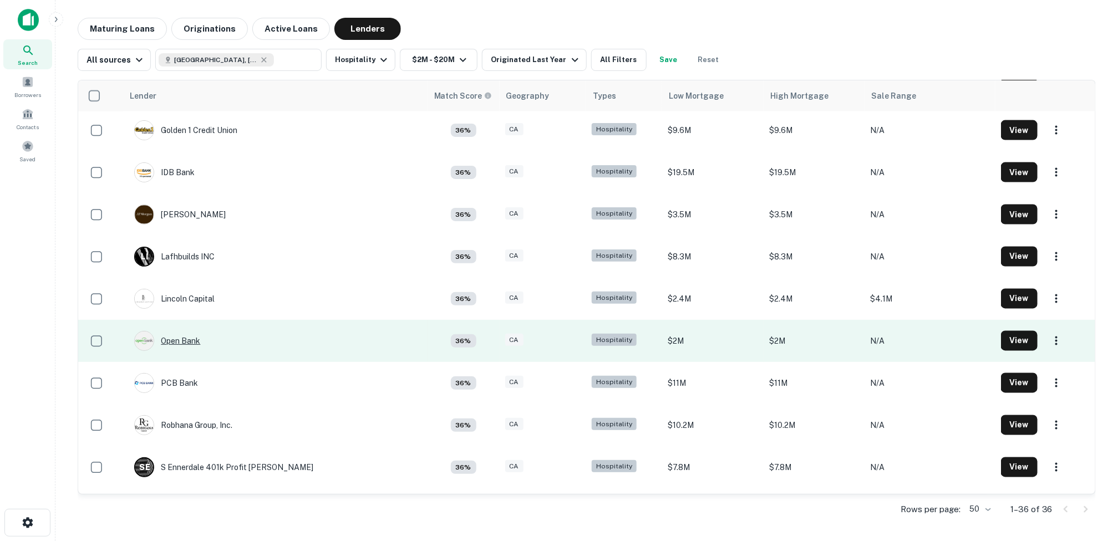
click at [191, 340] on div "Open Bank" at bounding box center [167, 341] width 66 height 20
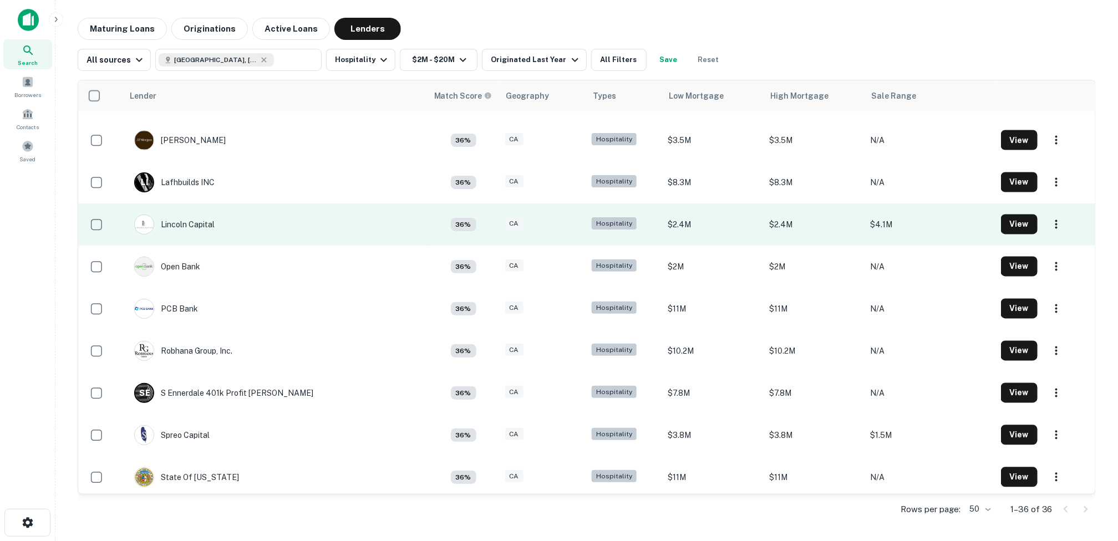
scroll to position [998, 0]
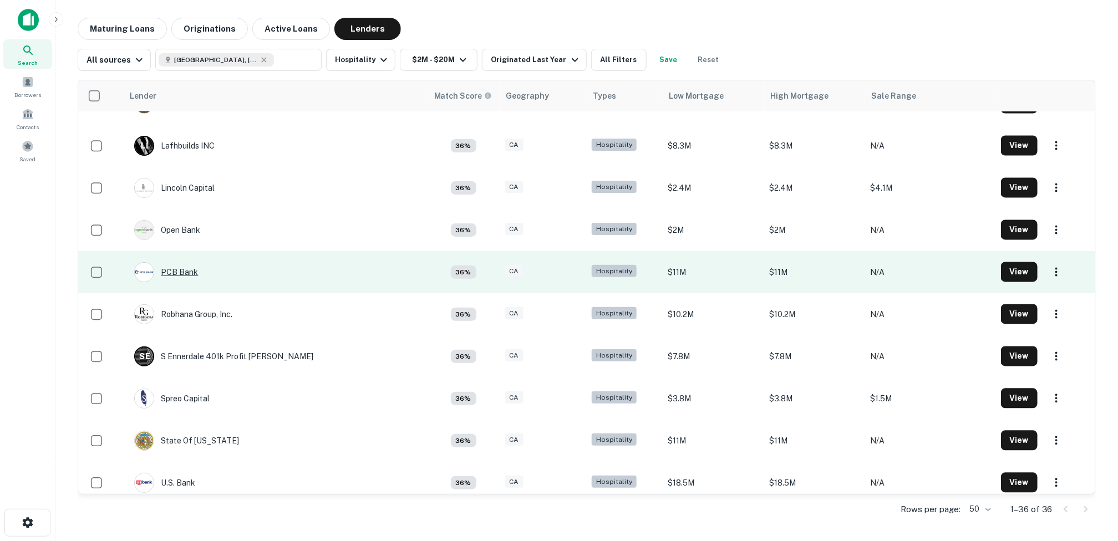
click at [178, 269] on div "PCB Bank" at bounding box center [166, 272] width 64 height 20
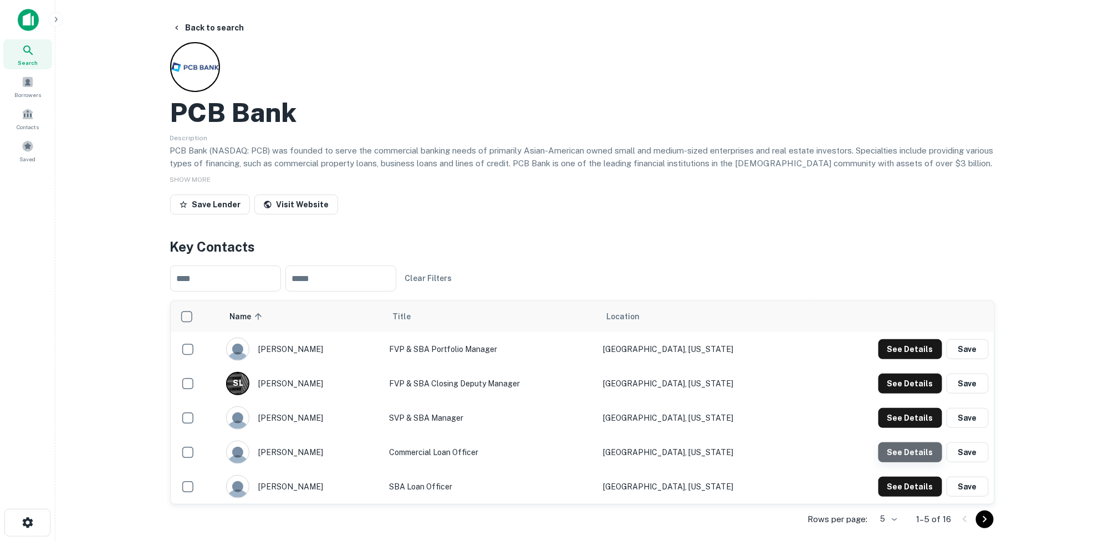
click at [917, 450] on button "See Details" at bounding box center [911, 452] width 64 height 20
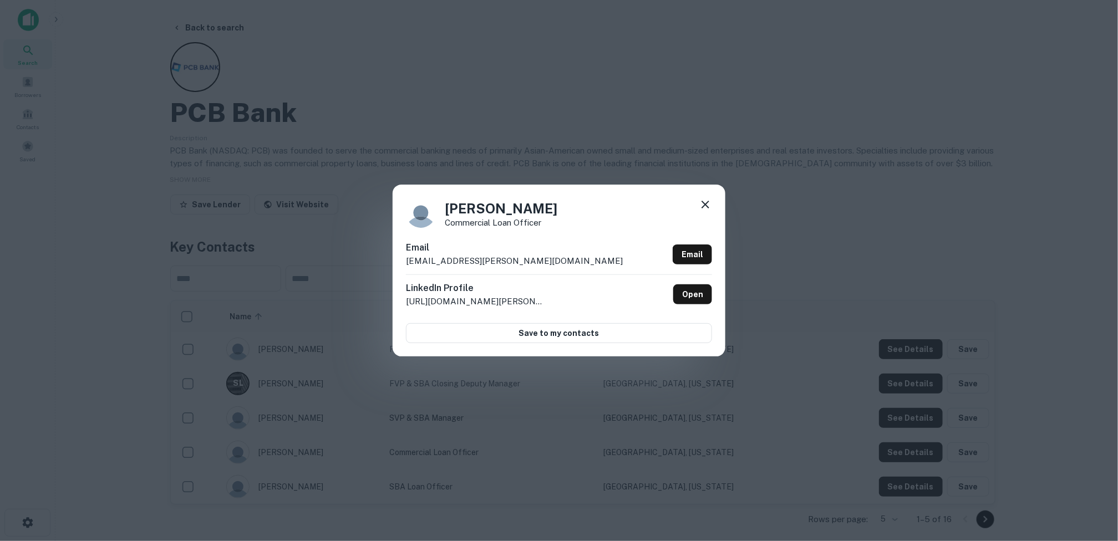
click at [704, 200] on icon at bounding box center [705, 204] width 13 height 13
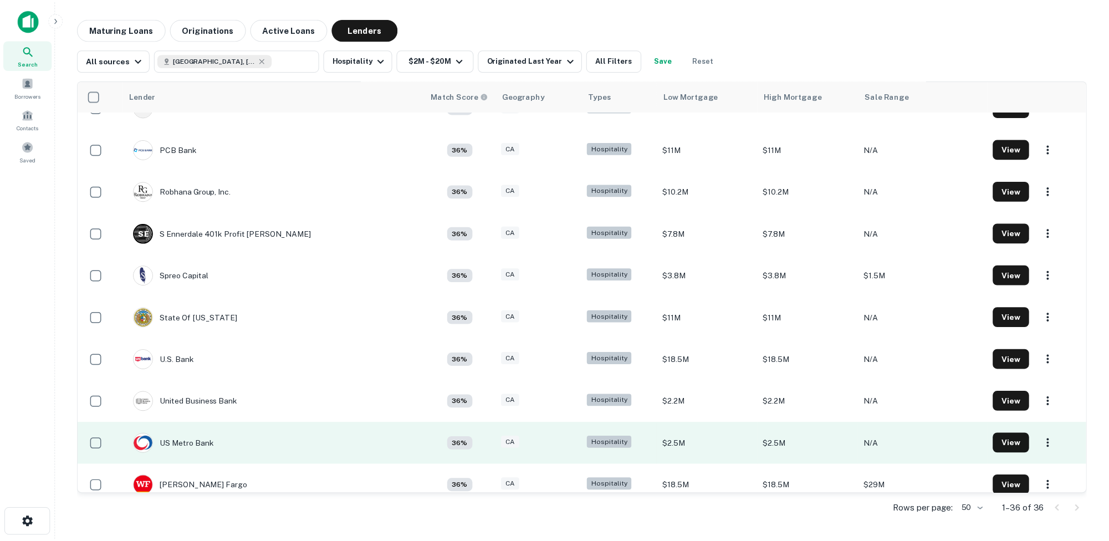
scroll to position [1133, 0]
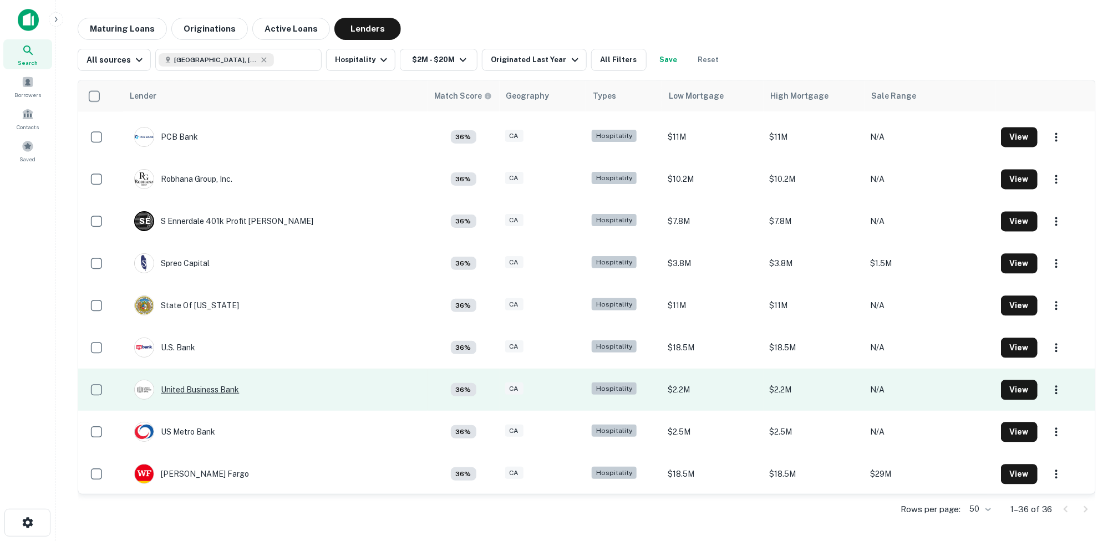
click at [212, 389] on div "United Business Bank" at bounding box center [186, 390] width 105 height 20
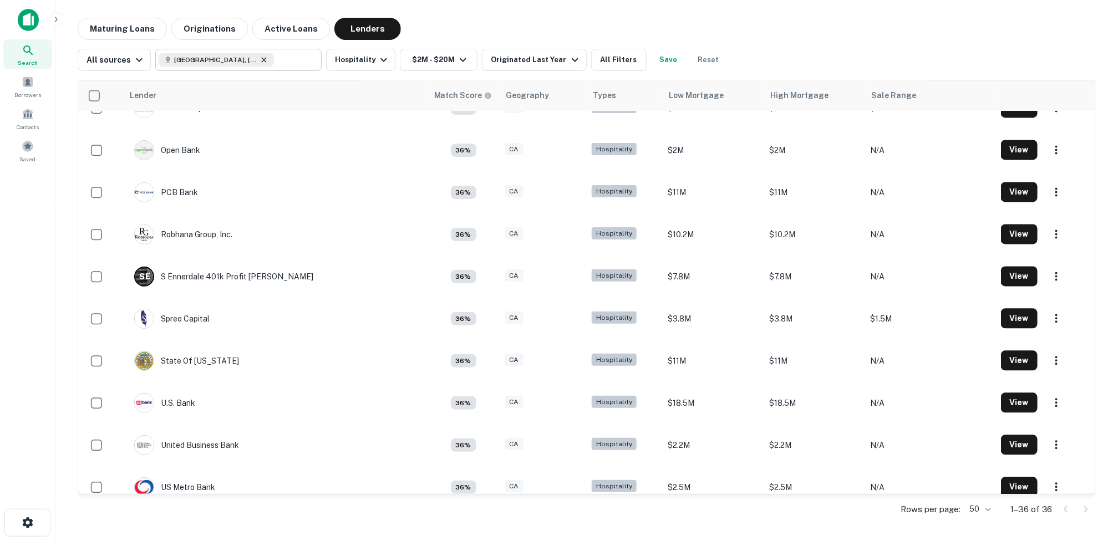
click at [259, 63] on icon at bounding box center [263, 59] width 9 height 9
type input "**********"
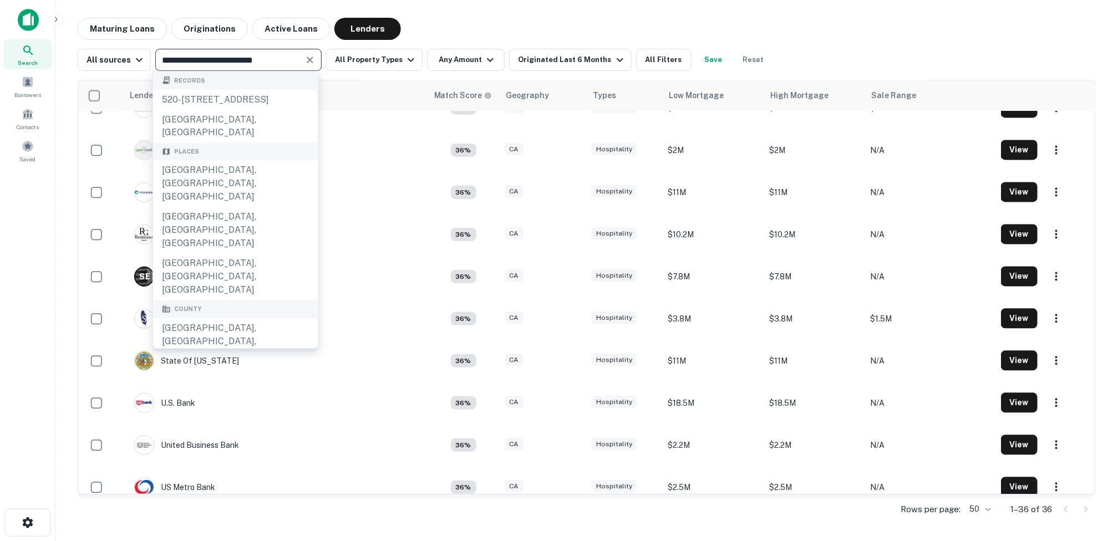
drag, startPoint x: 285, startPoint y: 61, endPoint x: 143, endPoint y: 45, distance: 142.8
click at [143, 45] on div "**********" at bounding box center [587, 55] width 1018 height 31
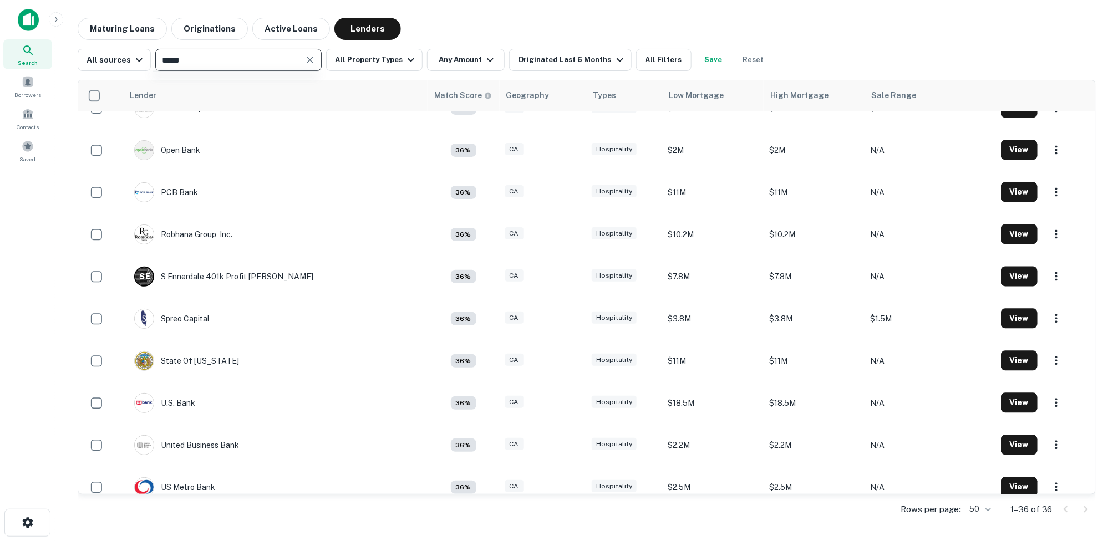
type input "******"
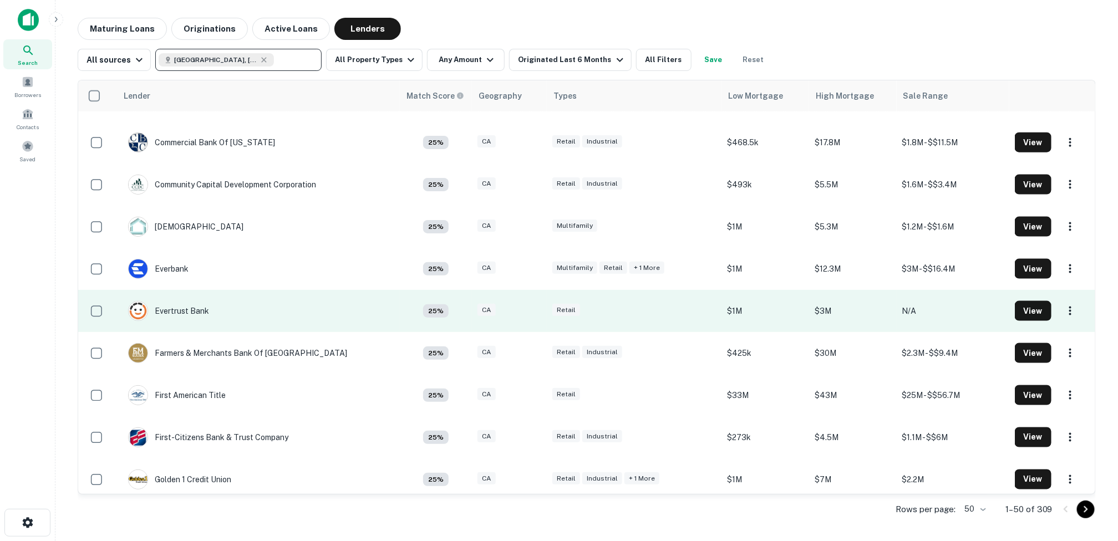
scroll to position [690, 0]
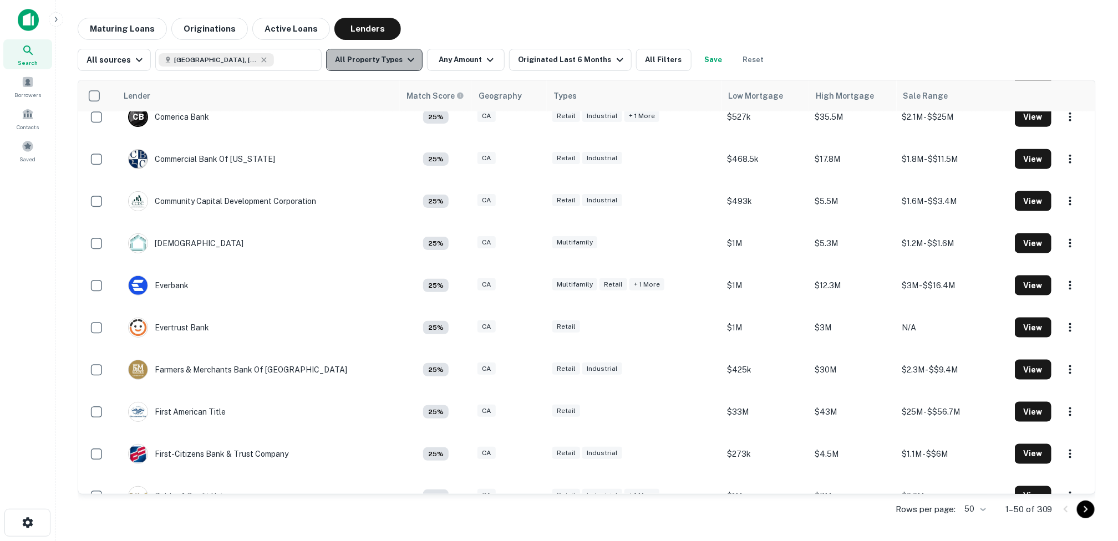
click at [407, 60] on icon "button" at bounding box center [410, 60] width 7 height 4
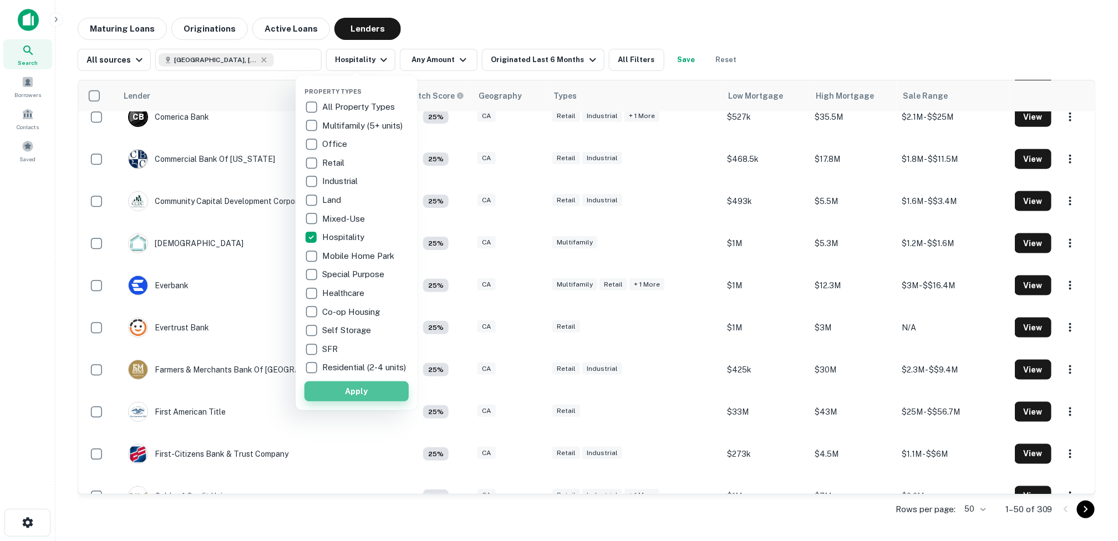
click at [363, 395] on button "Apply" at bounding box center [356, 391] width 104 height 20
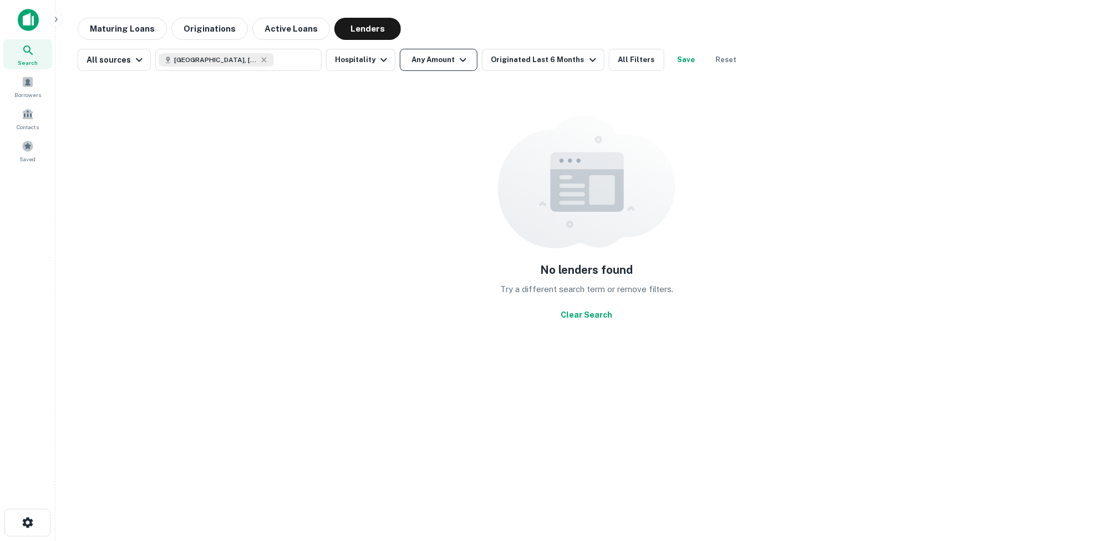
click at [460, 60] on icon "button" at bounding box center [463, 60] width 7 height 4
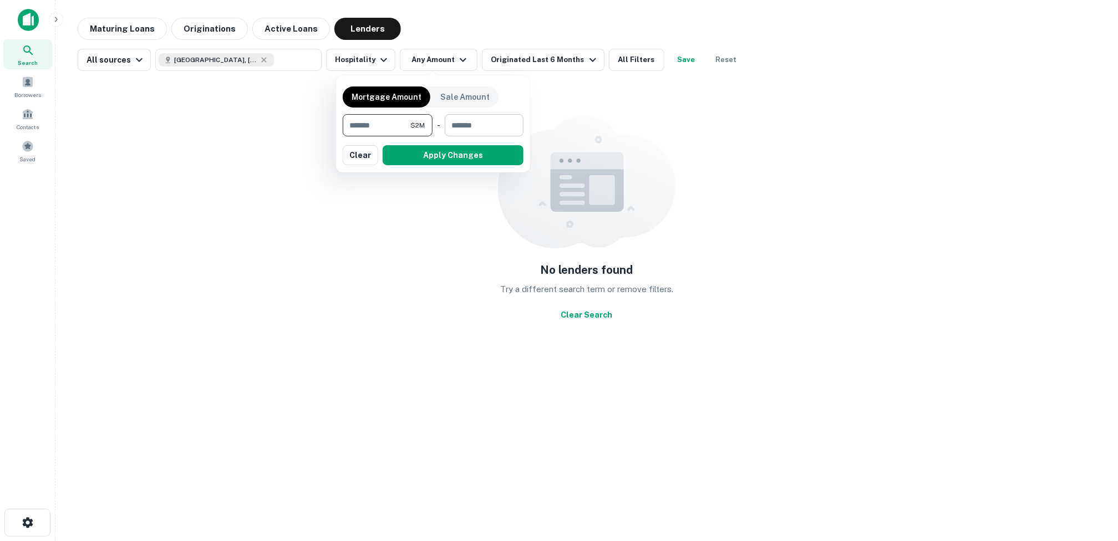
type input "*******"
click at [470, 126] on input "number" at bounding box center [480, 125] width 71 height 22
type input "********"
click at [285, 77] on div at bounding box center [559, 270] width 1118 height 541
